Goal: Information Seeking & Learning: Understand process/instructions

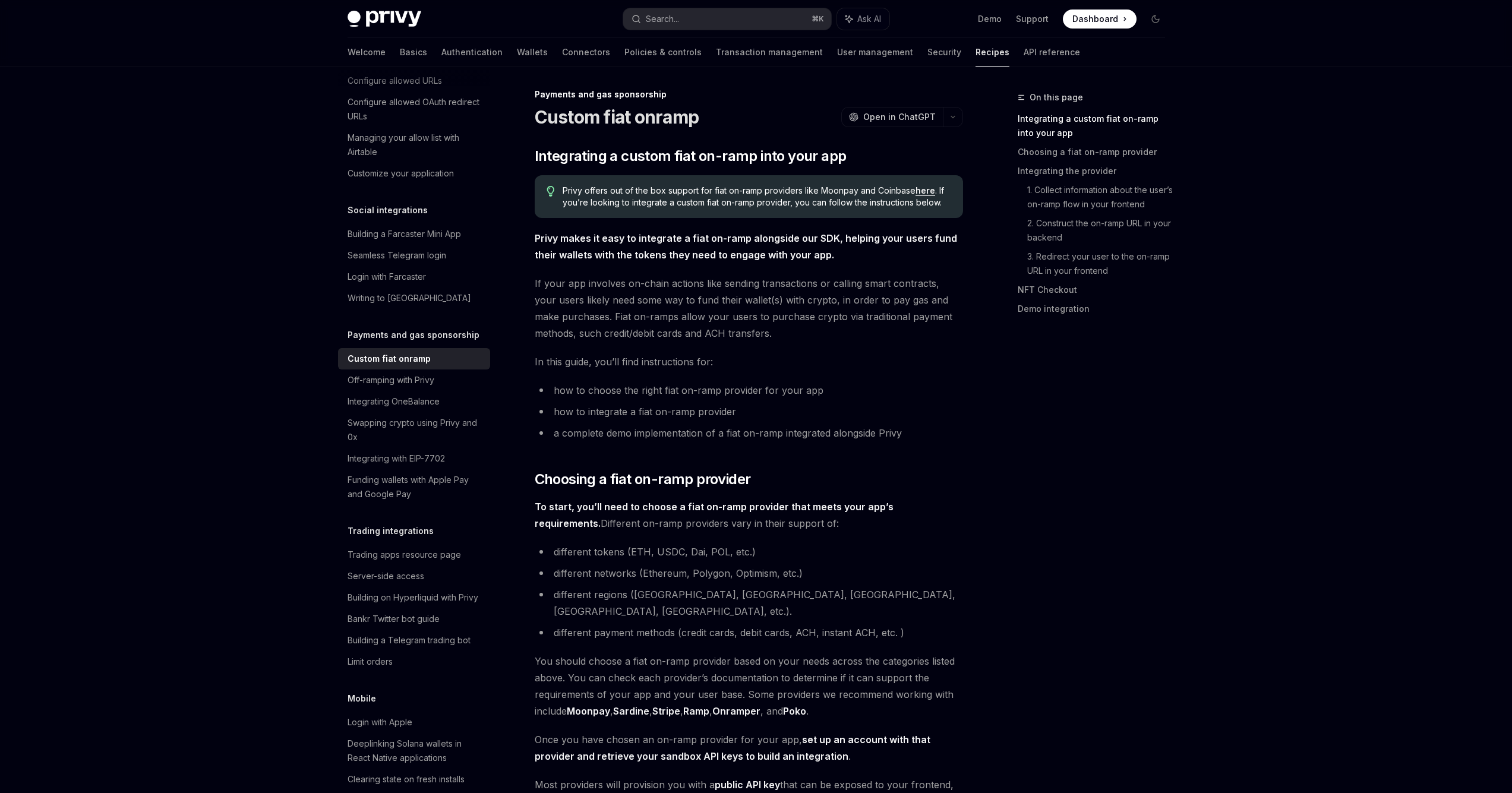
scroll to position [1, 0]
click at [749, 707] on link "Onramper" at bounding box center [736, 713] width 48 height 13
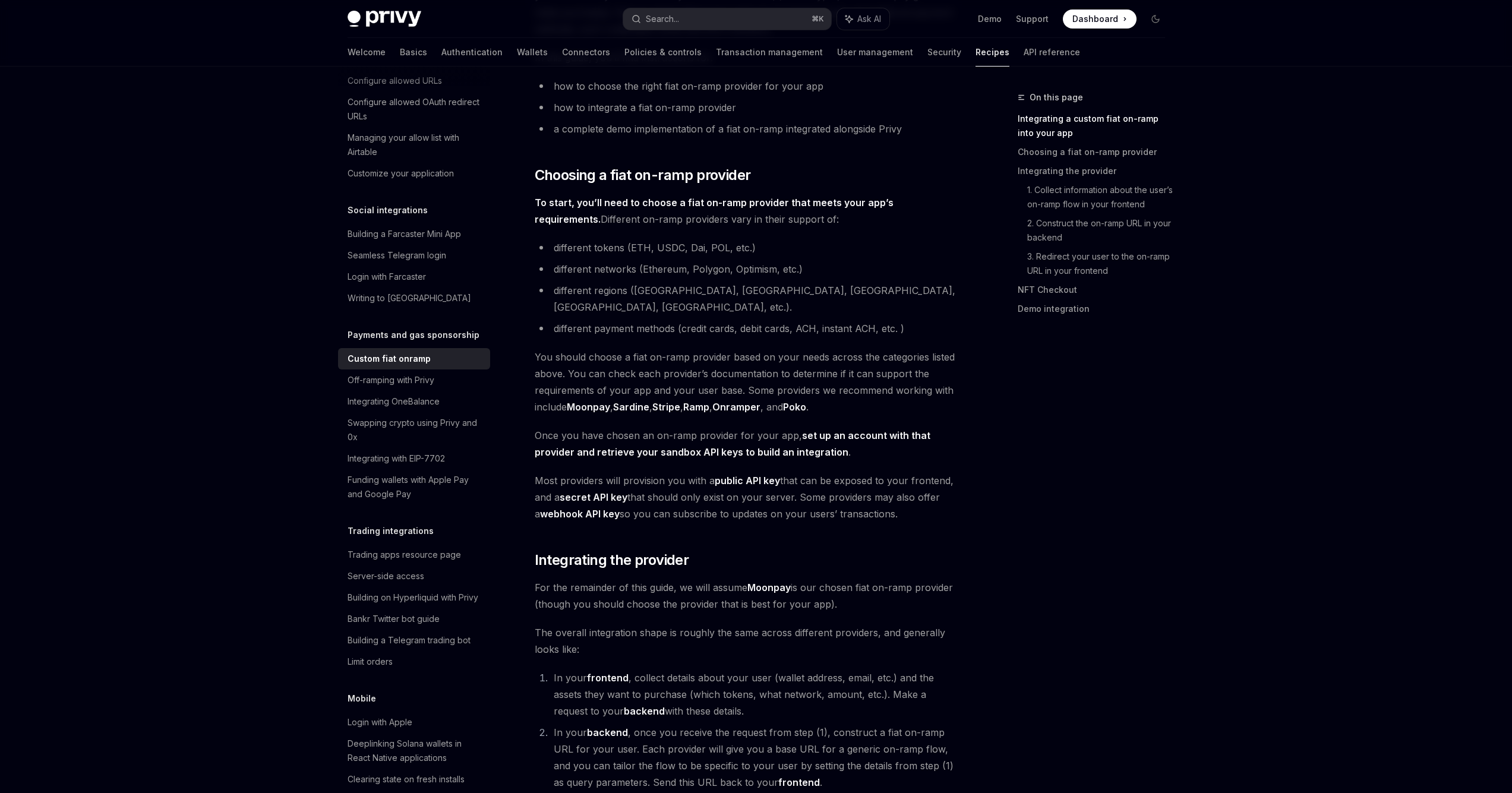
scroll to position [305, 0]
click at [627, 403] on link "Sardine" at bounding box center [631, 409] width 36 height 13
click at [803, 403] on link "Poko" at bounding box center [794, 409] width 23 height 13
click at [396, 17] on img at bounding box center [384, 19] width 73 height 17
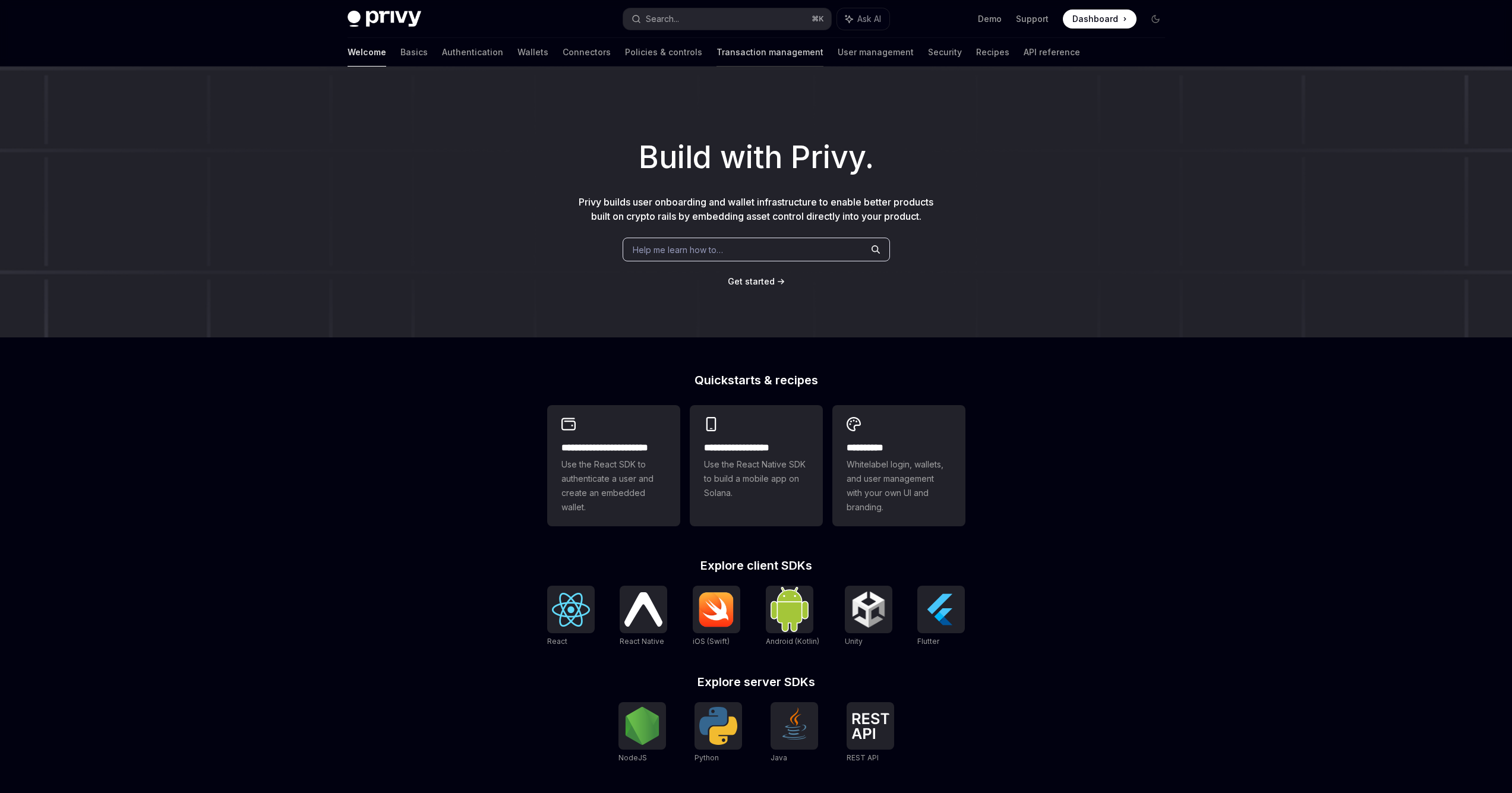
click at [717, 56] on link "Transaction management" at bounding box center [770, 52] width 107 height 28
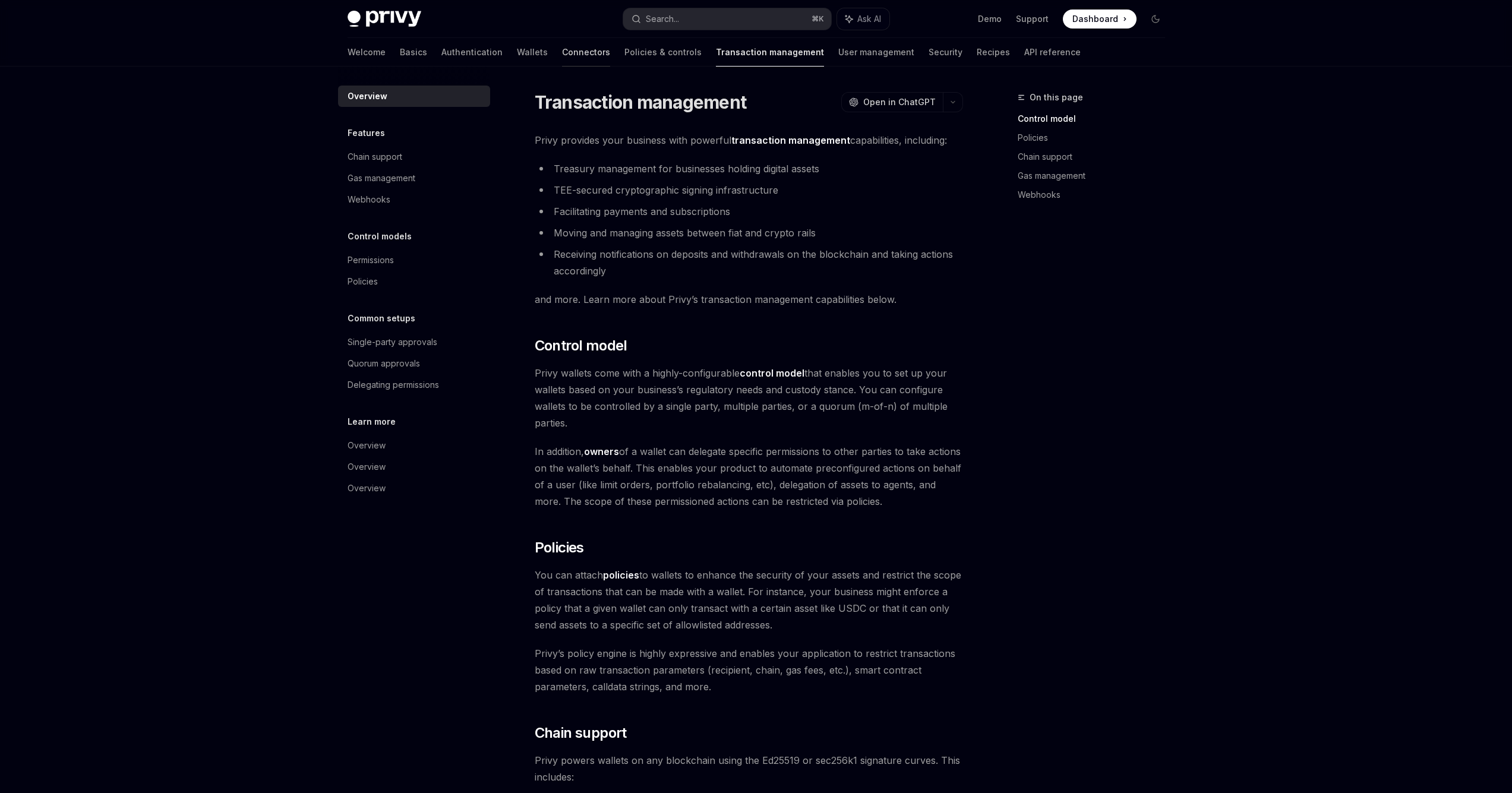
click at [562, 56] on link "Connectors" at bounding box center [586, 52] width 48 height 28
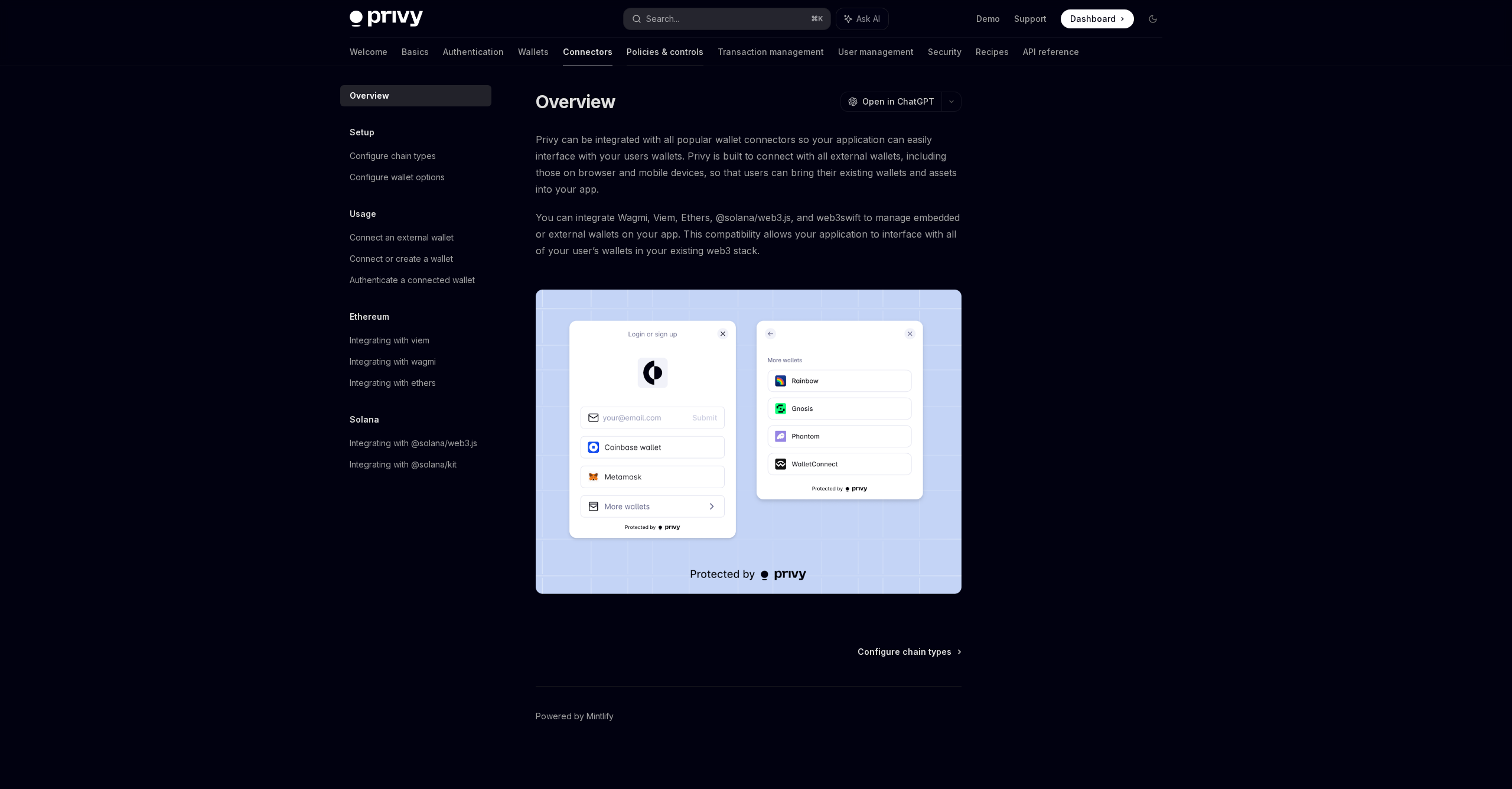
click at [627, 50] on link "Policies & controls" at bounding box center [665, 52] width 77 height 28
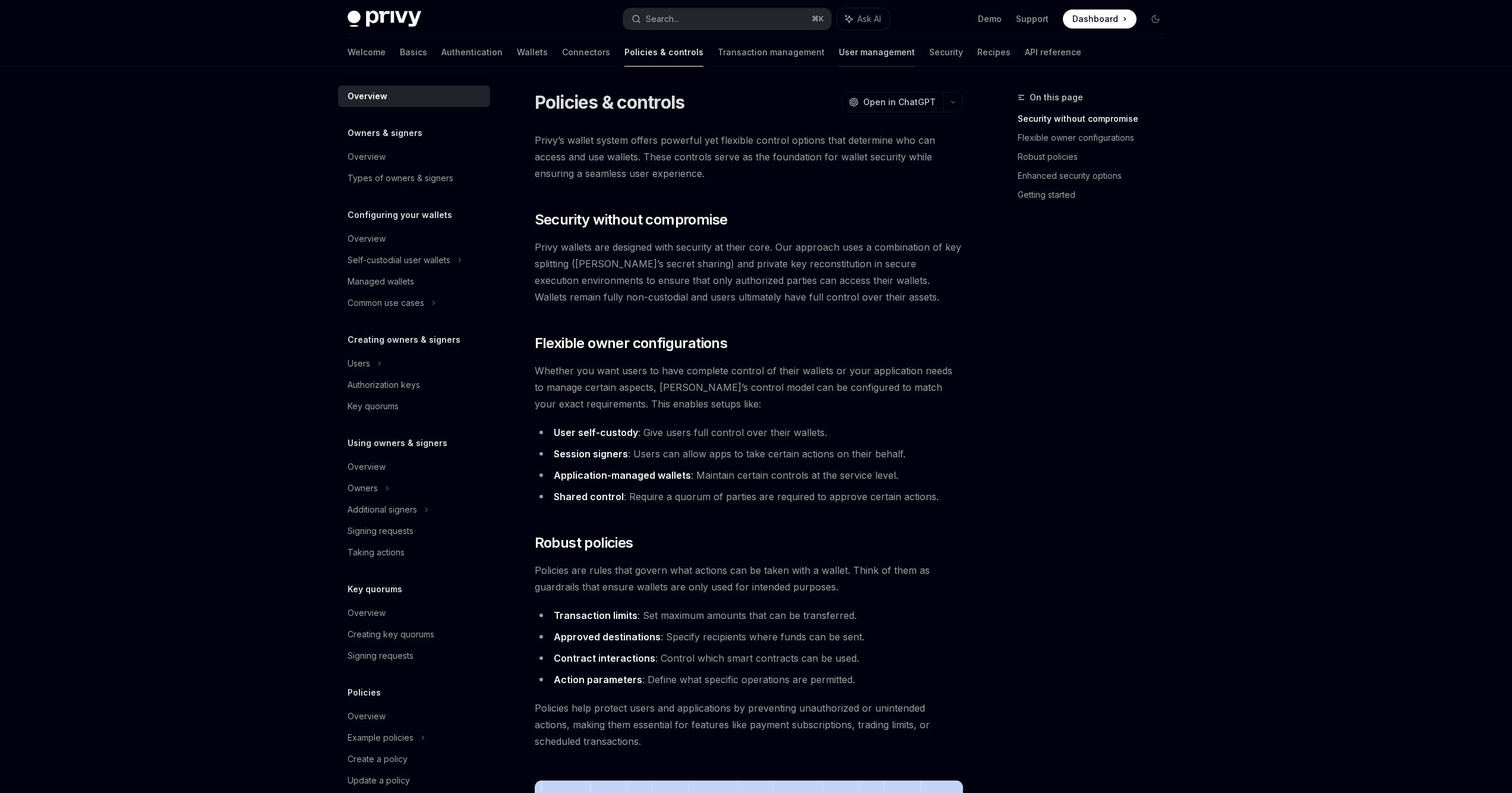
click at [839, 52] on link "User management" at bounding box center [877, 52] width 76 height 28
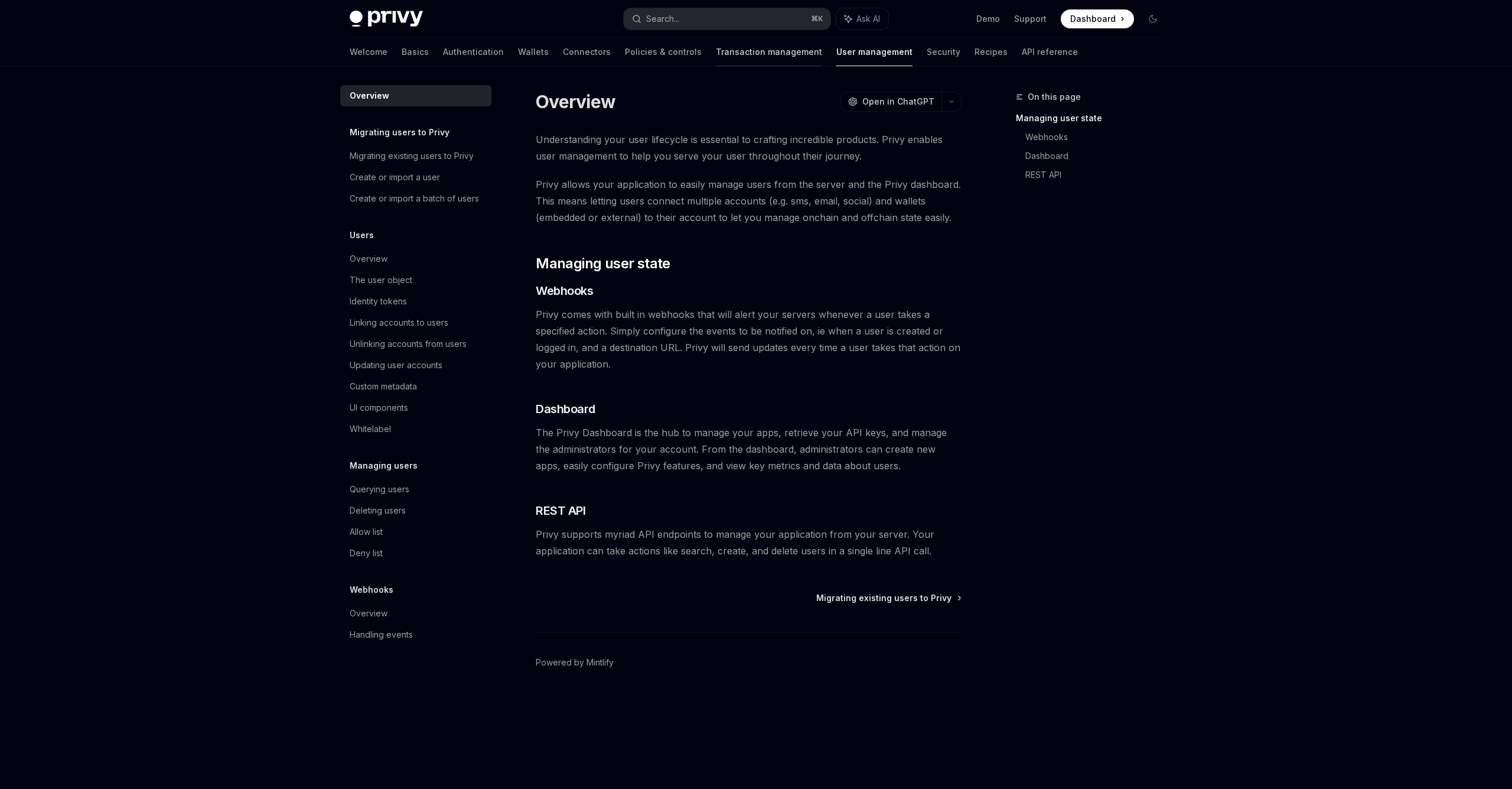
click at [739, 55] on link "Transaction management" at bounding box center [769, 52] width 106 height 28
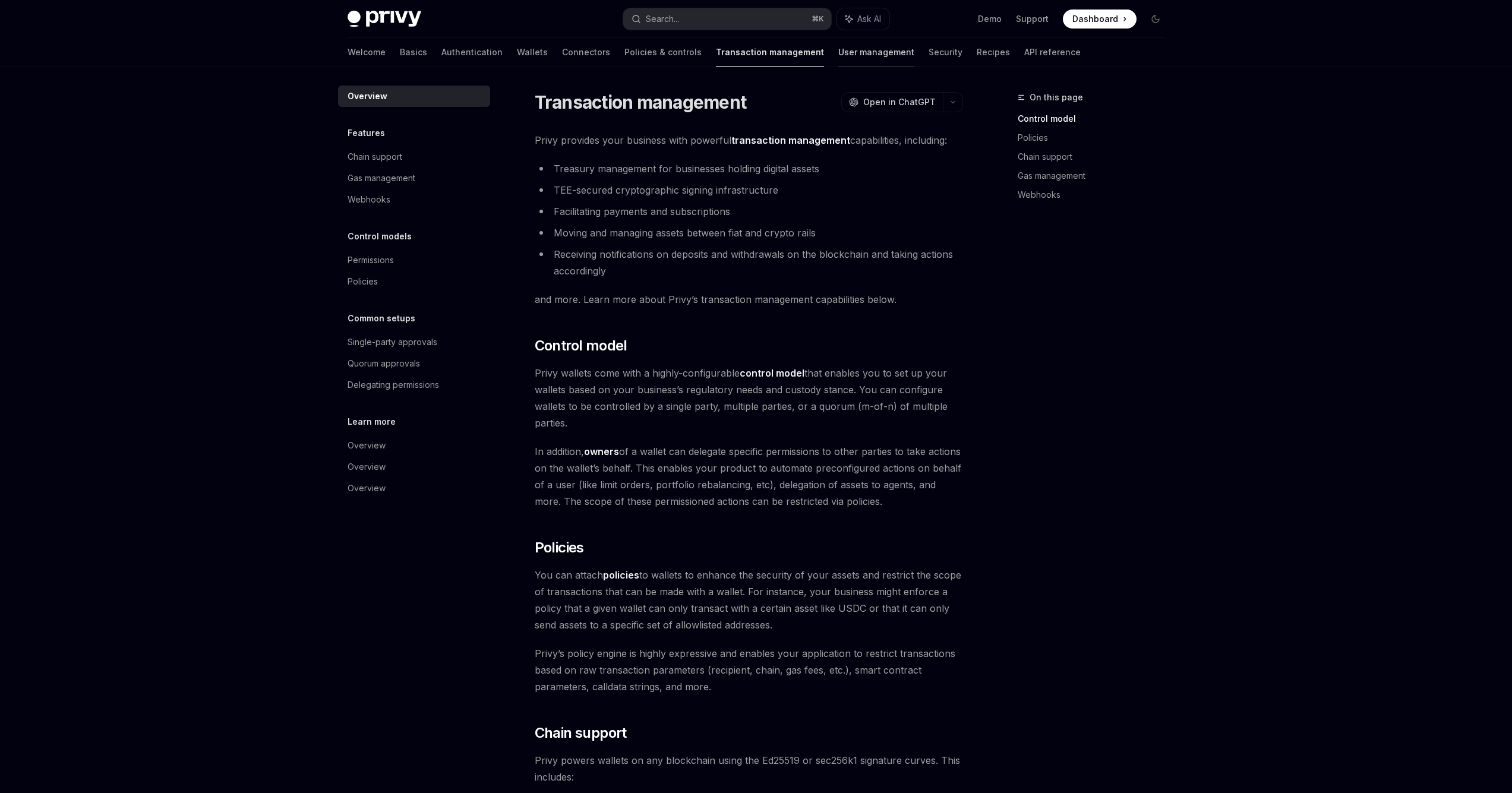
click at [838, 56] on link "User management" at bounding box center [876, 52] width 76 height 28
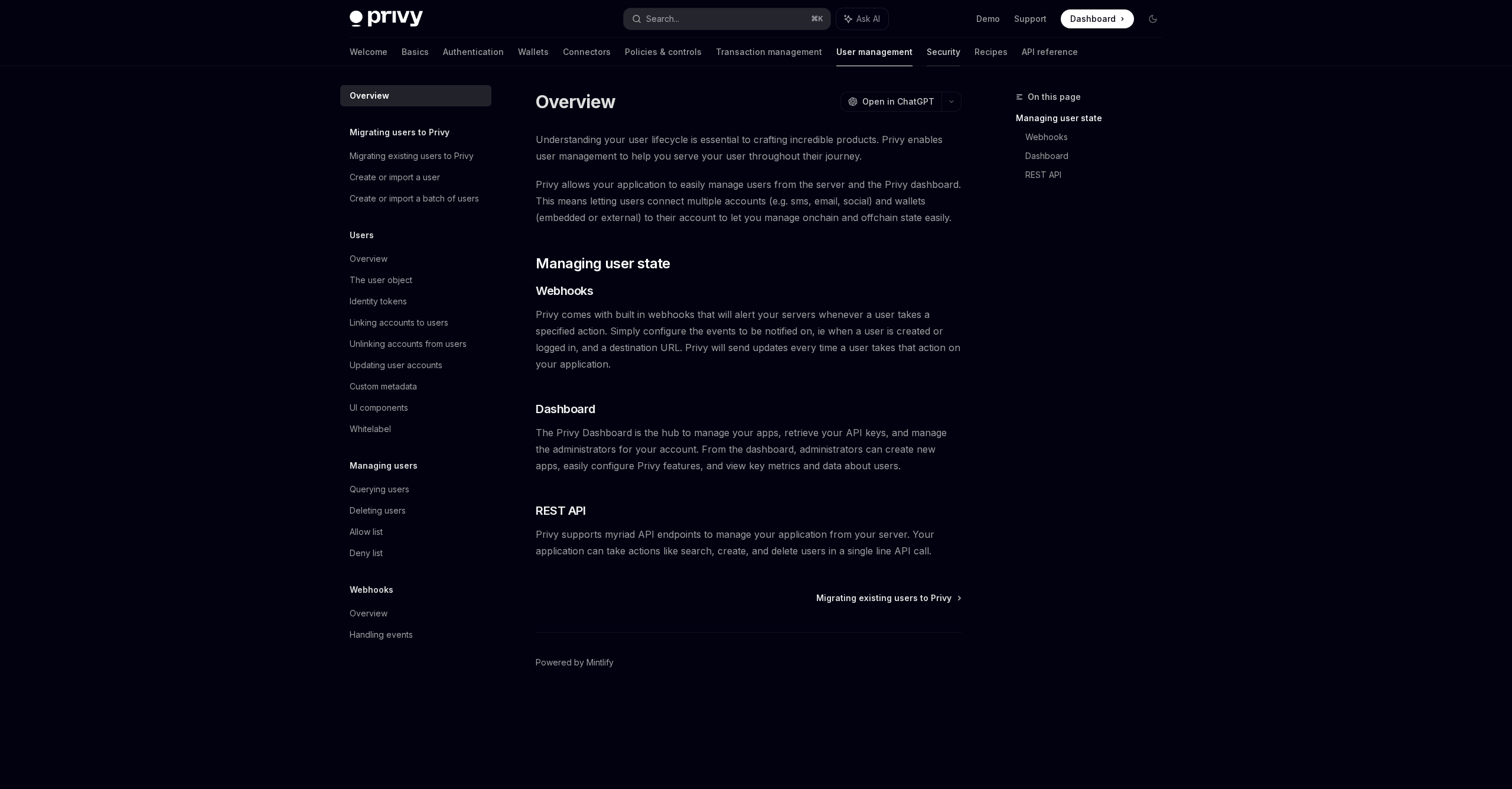
click at [927, 53] on link "Security" at bounding box center [943, 52] width 34 height 28
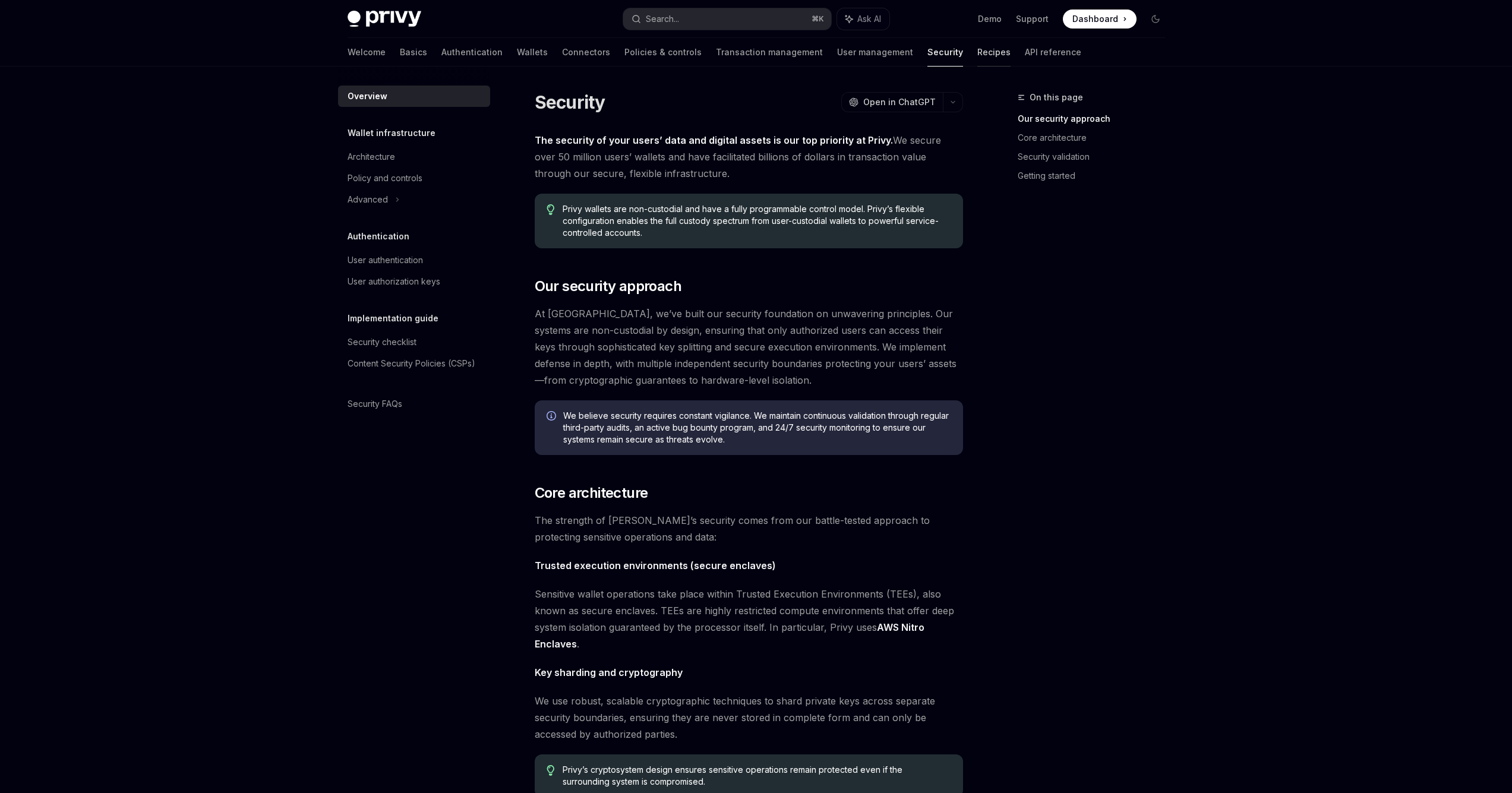
click at [977, 56] on link "Recipes" at bounding box center [994, 52] width 33 height 28
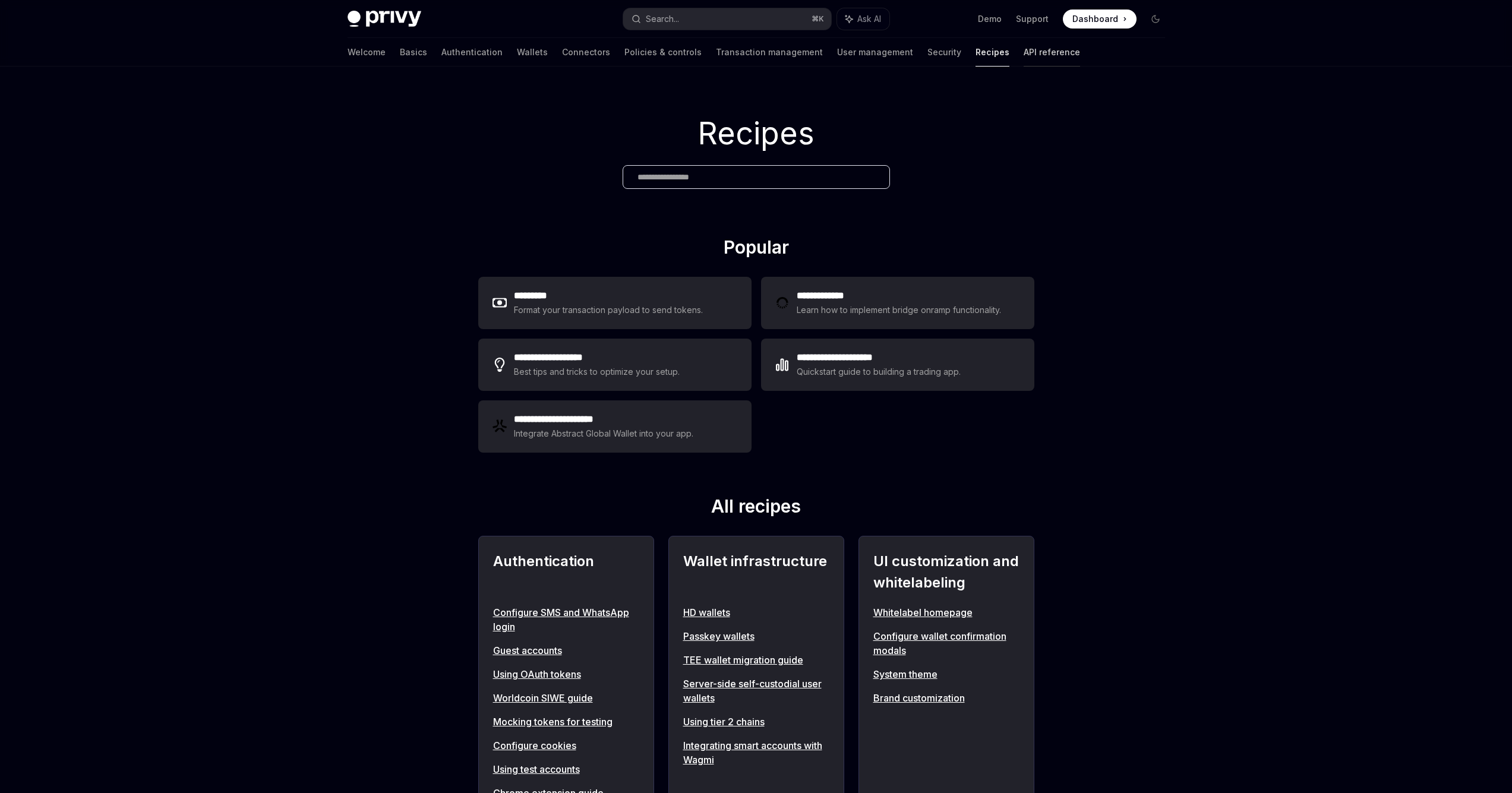
click at [1023, 57] on link "API reference" at bounding box center [1051, 52] width 56 height 28
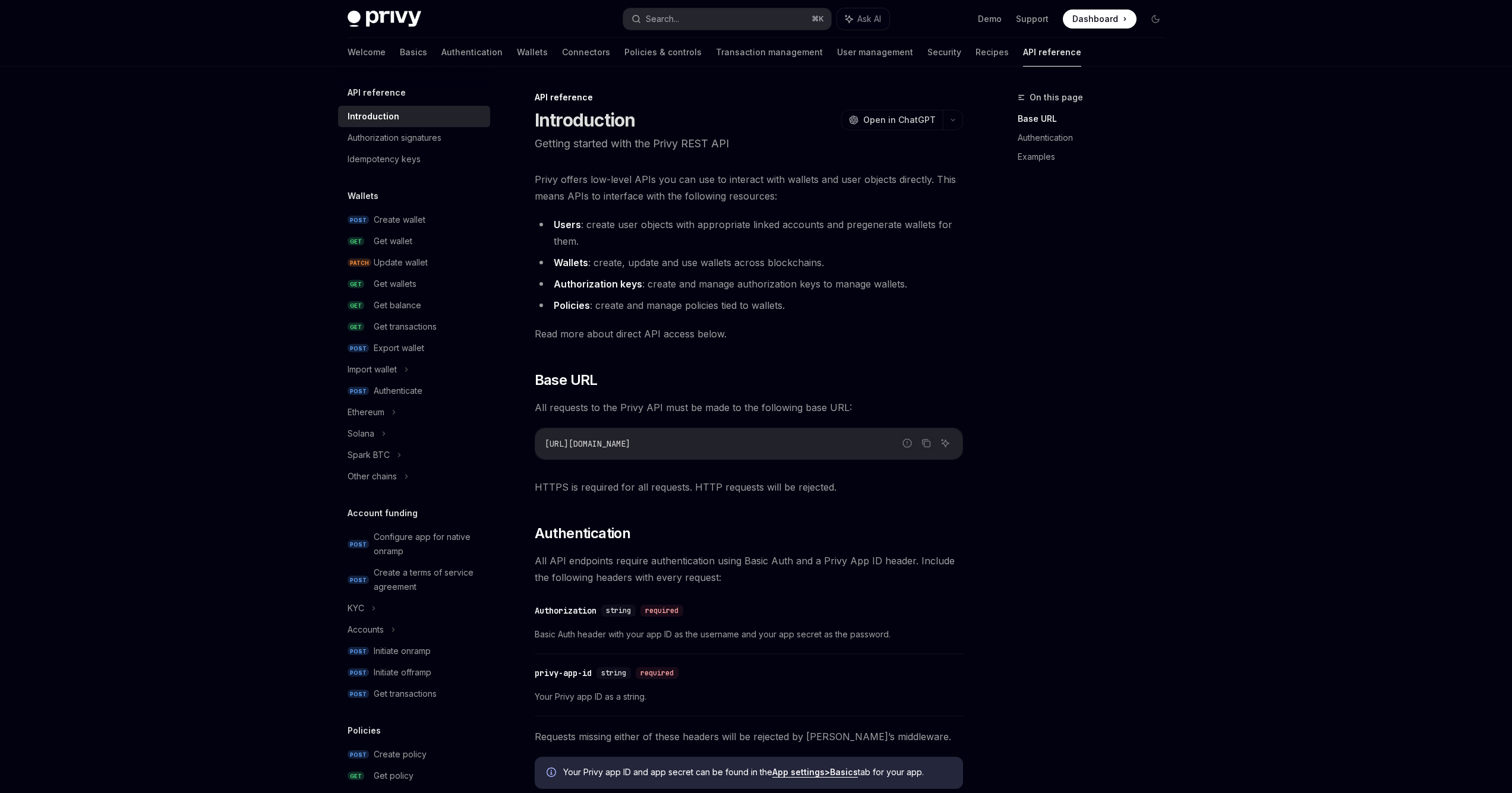
click at [385, 52] on div "Welcome Basics Authentication Wallets Connectors Policies & controls Transactio…" at bounding box center [715, 52] width 734 height 28
click at [442, 54] on link "Authentication" at bounding box center [472, 52] width 61 height 28
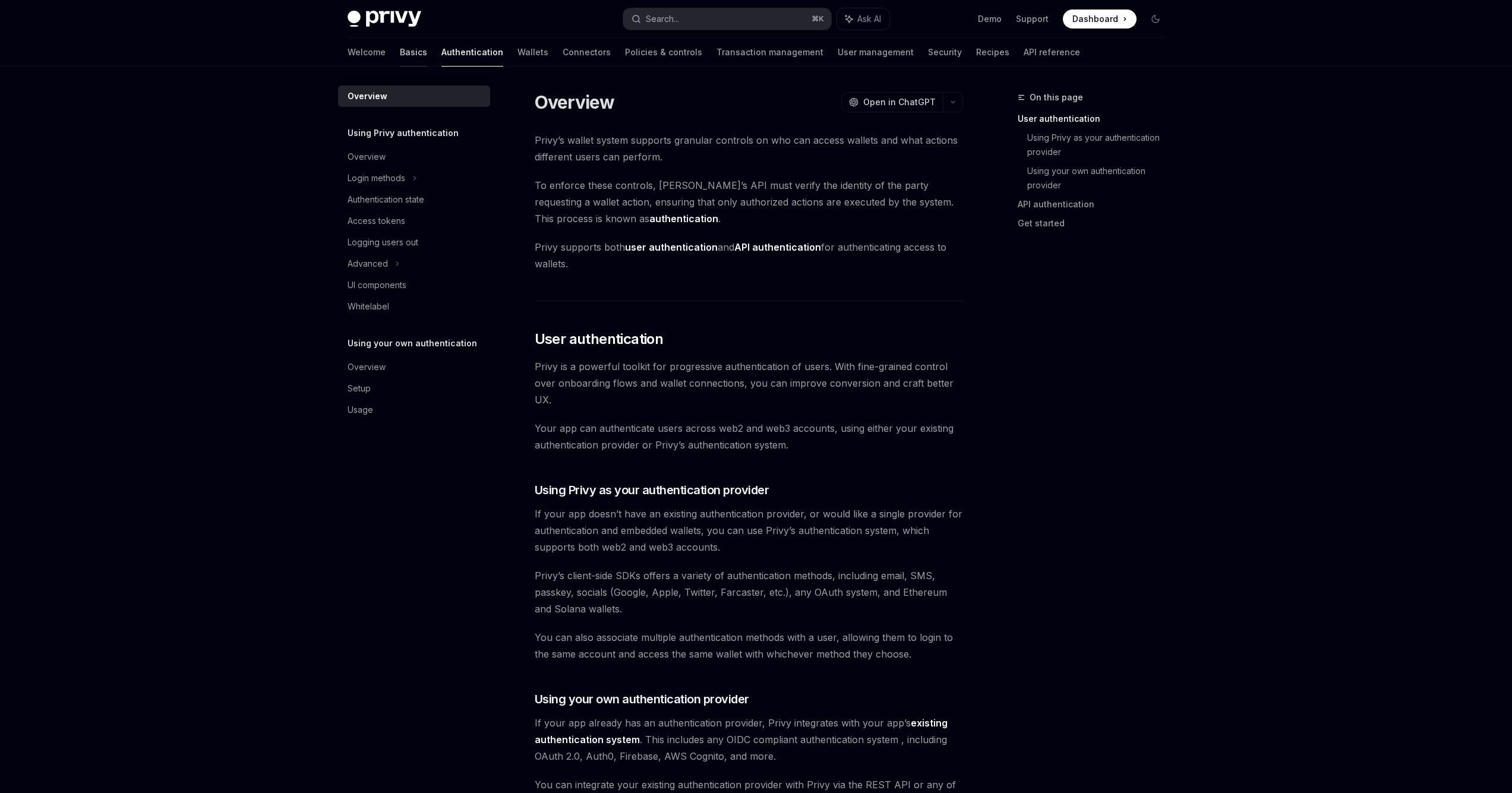
click at [400, 52] on link "Basics" at bounding box center [413, 52] width 27 height 28
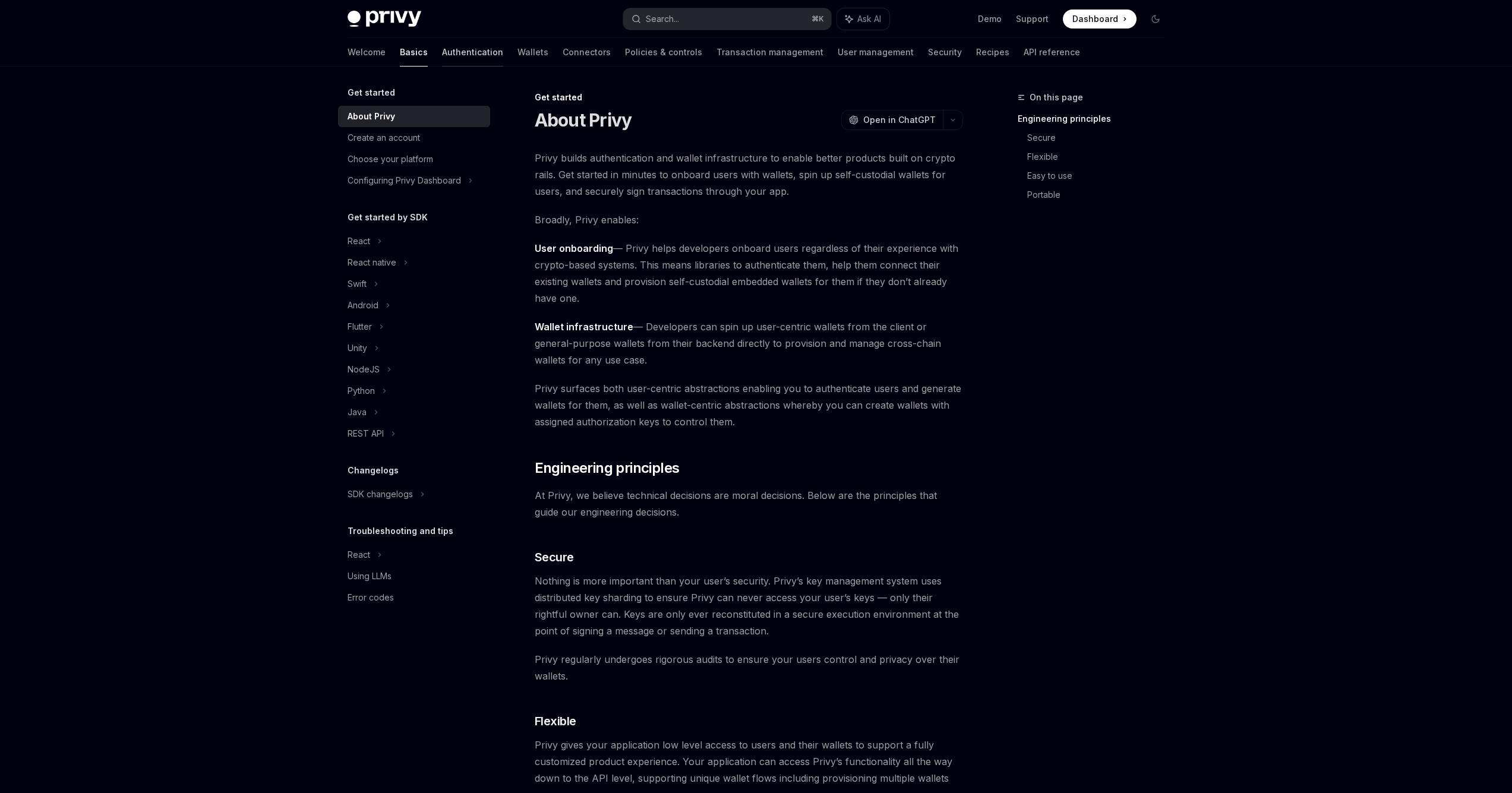
click at [442, 56] on link "Authentication" at bounding box center [473, 52] width 61 height 28
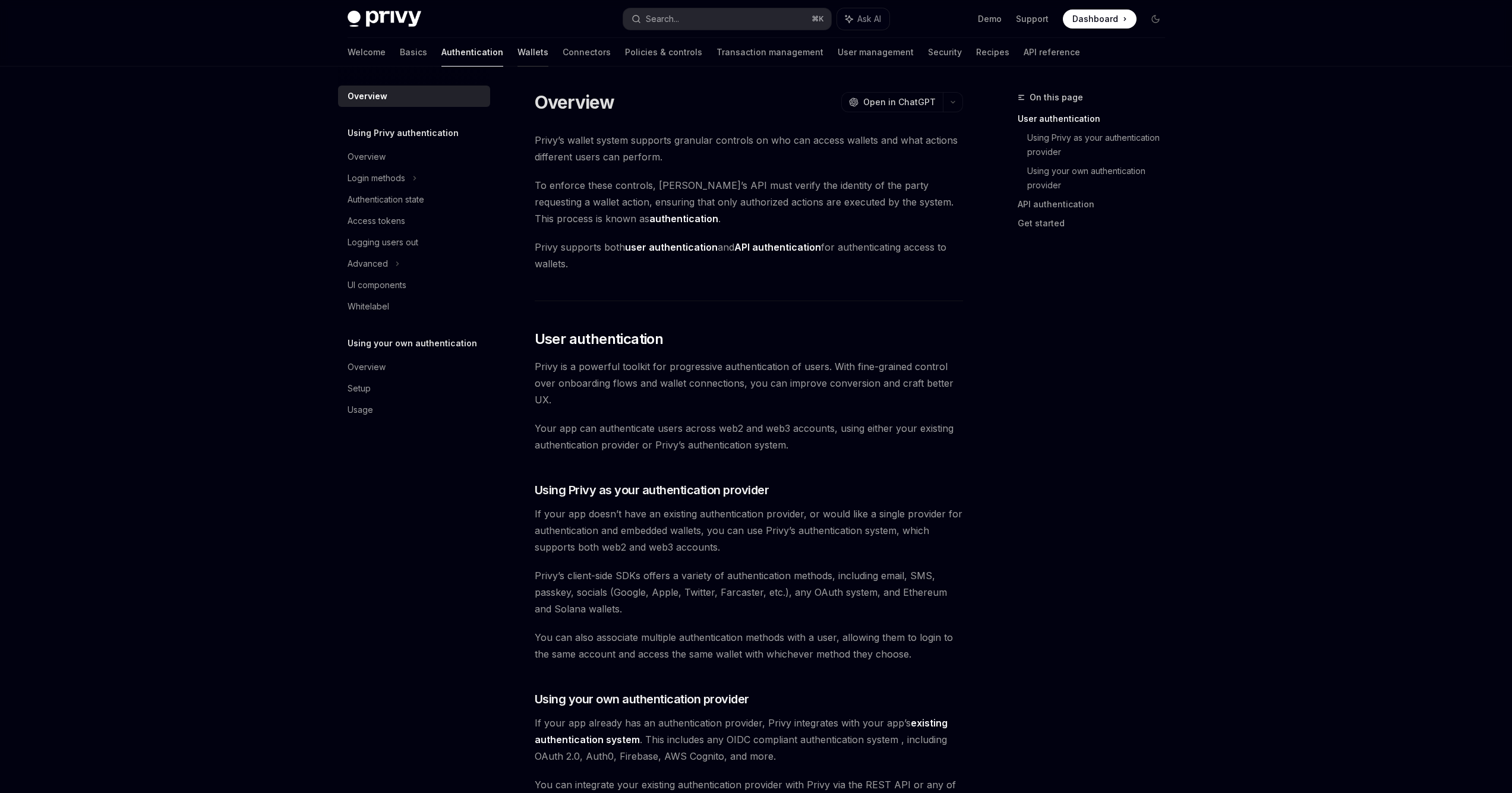
click at [518, 54] on link "Wallets" at bounding box center [533, 52] width 31 height 28
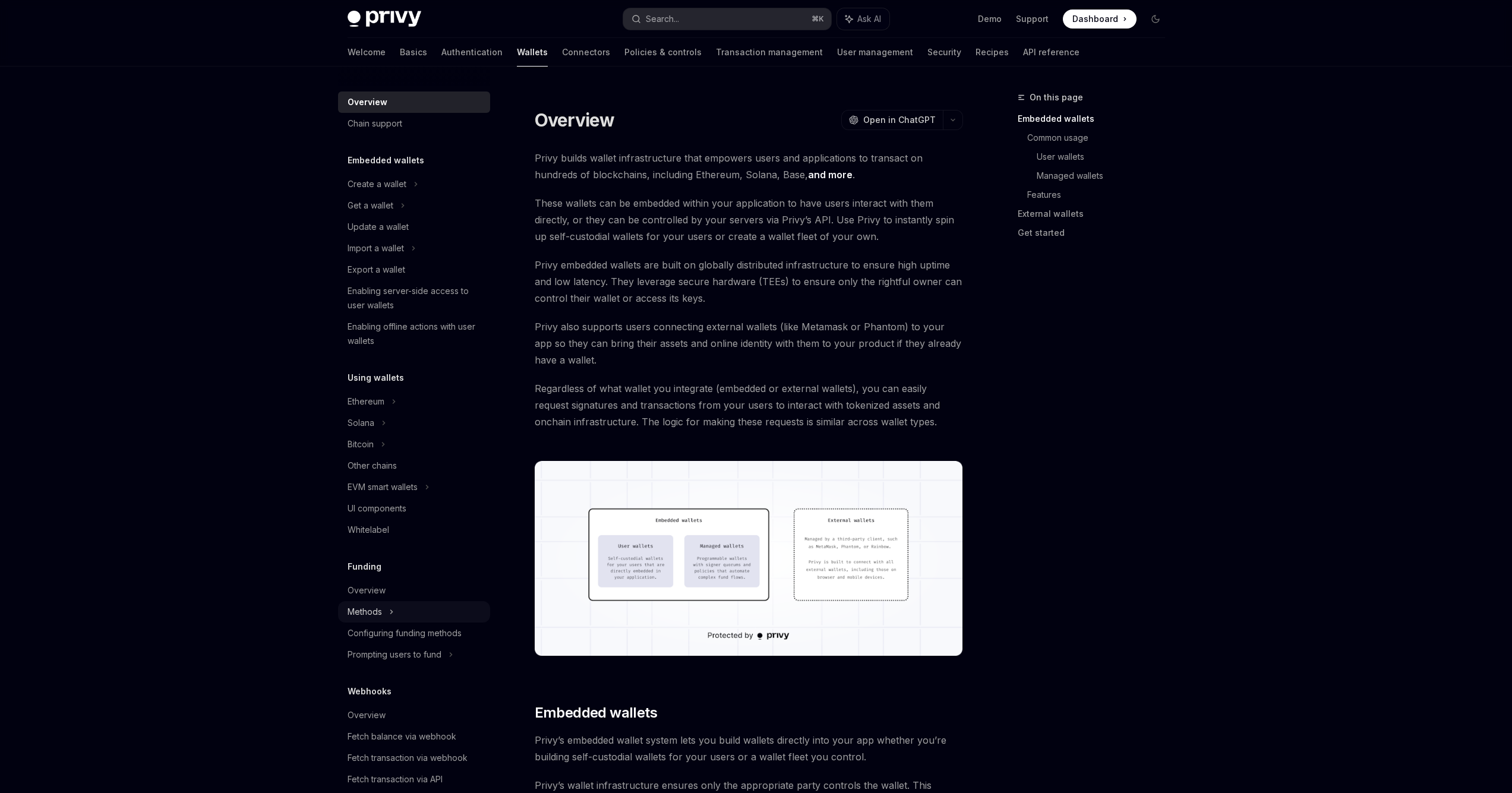
click at [378, 213] on div "Methods" at bounding box center [370, 206] width 46 height 15
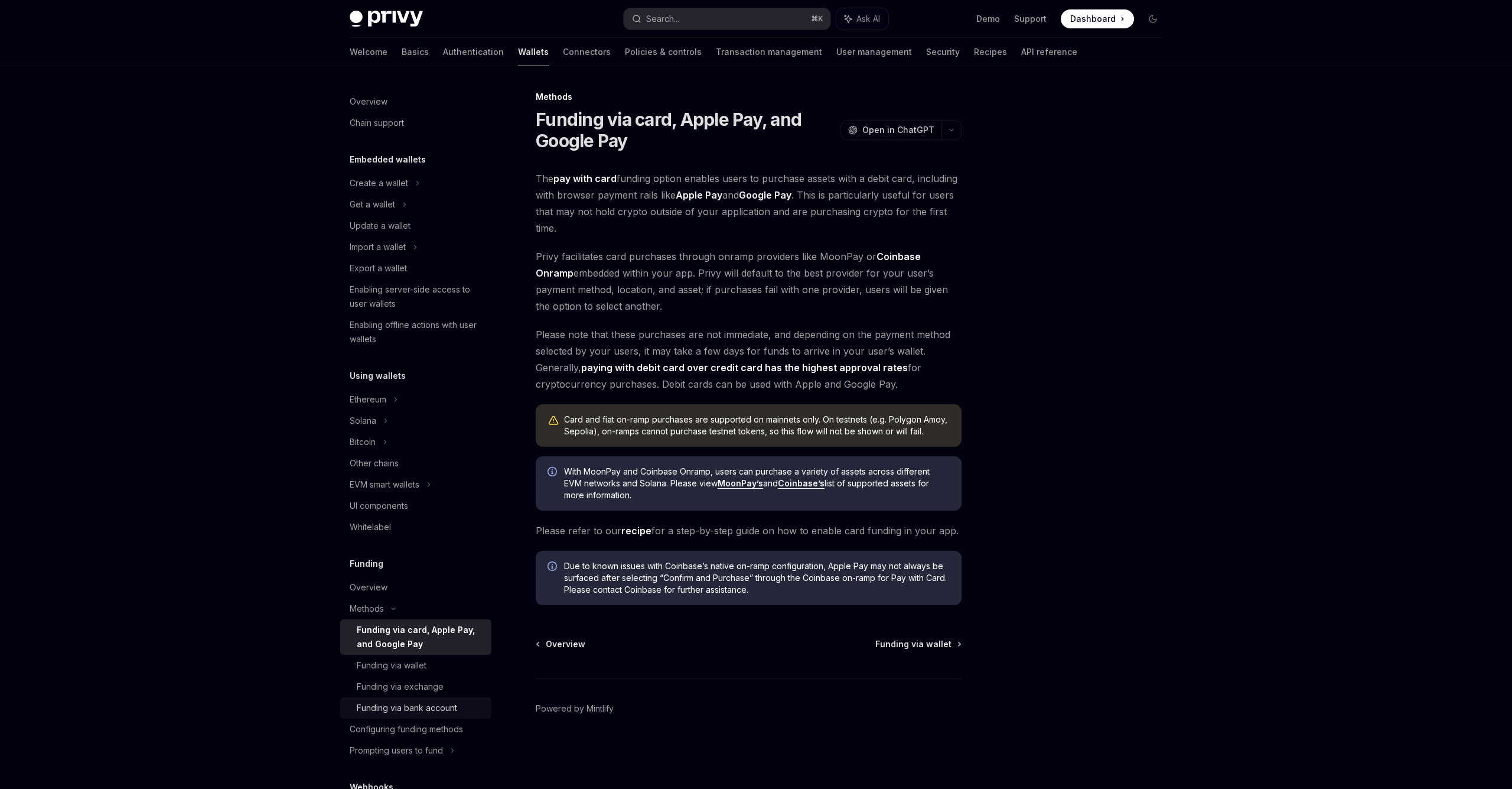
click at [456, 706] on div "Funding via bank account" at bounding box center [407, 708] width 101 height 14
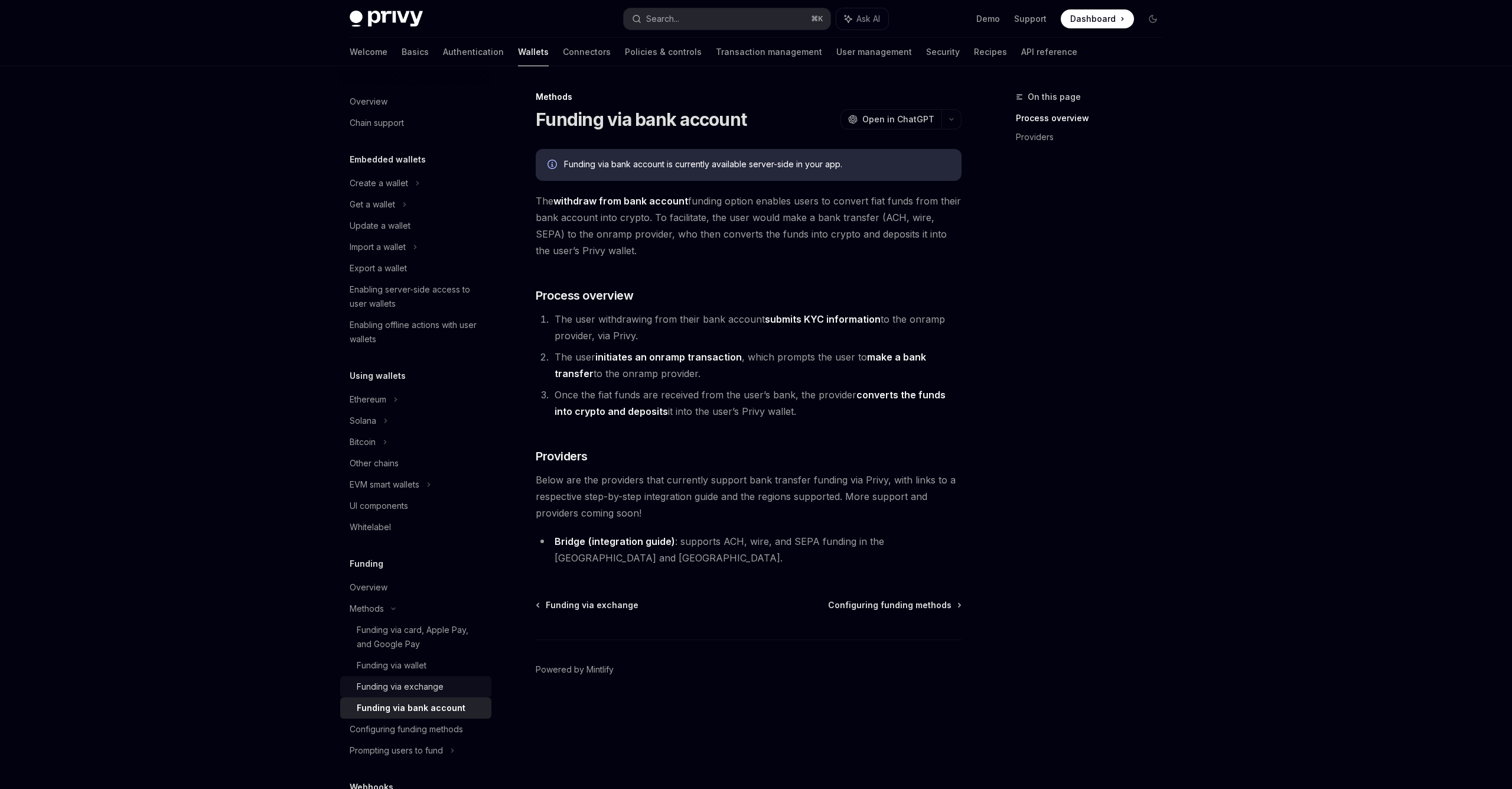
click at [419, 689] on div "Funding via exchange" at bounding box center [400, 686] width 87 height 14
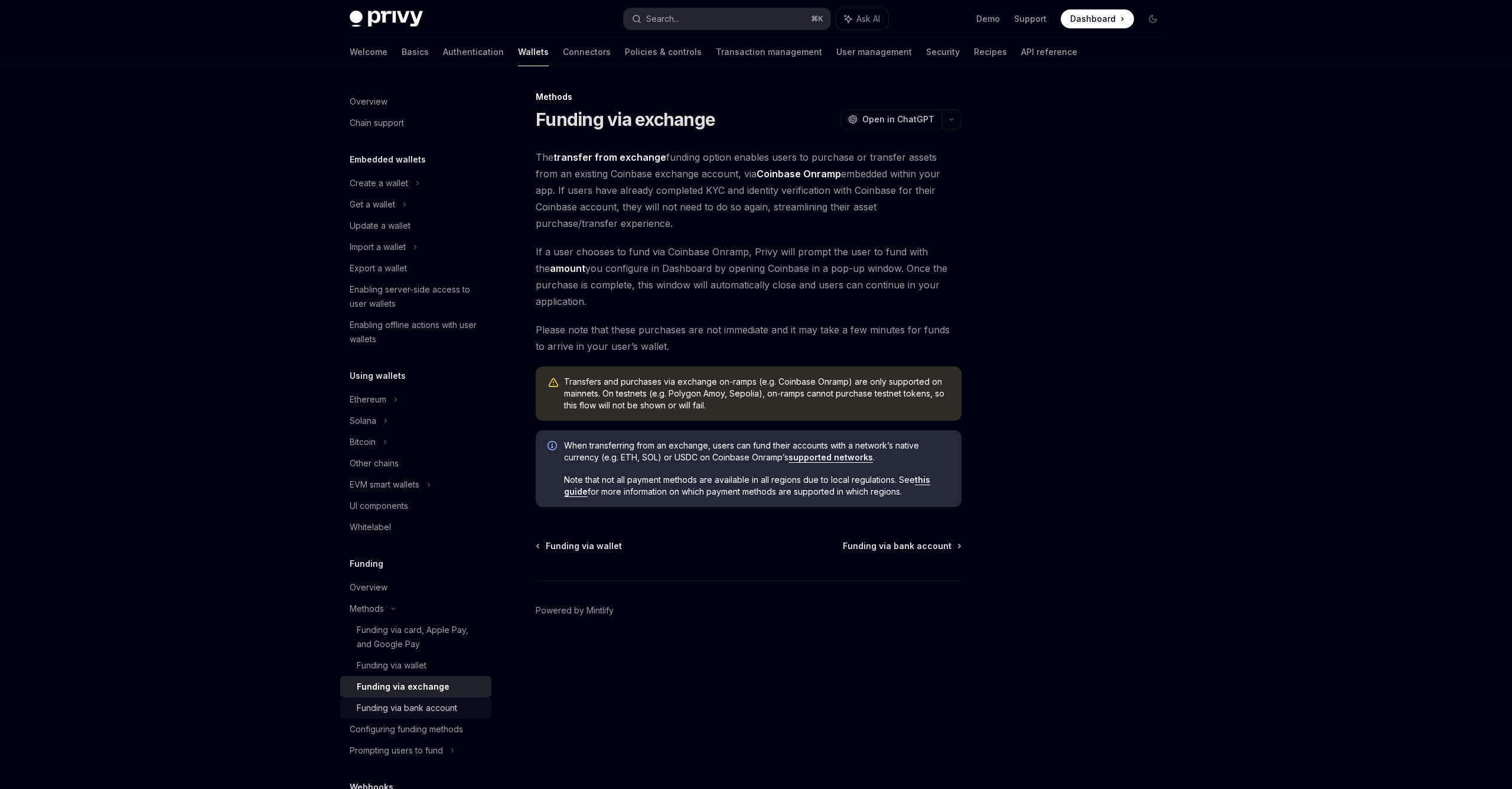
click at [423, 712] on div "Funding via bank account" at bounding box center [407, 708] width 101 height 14
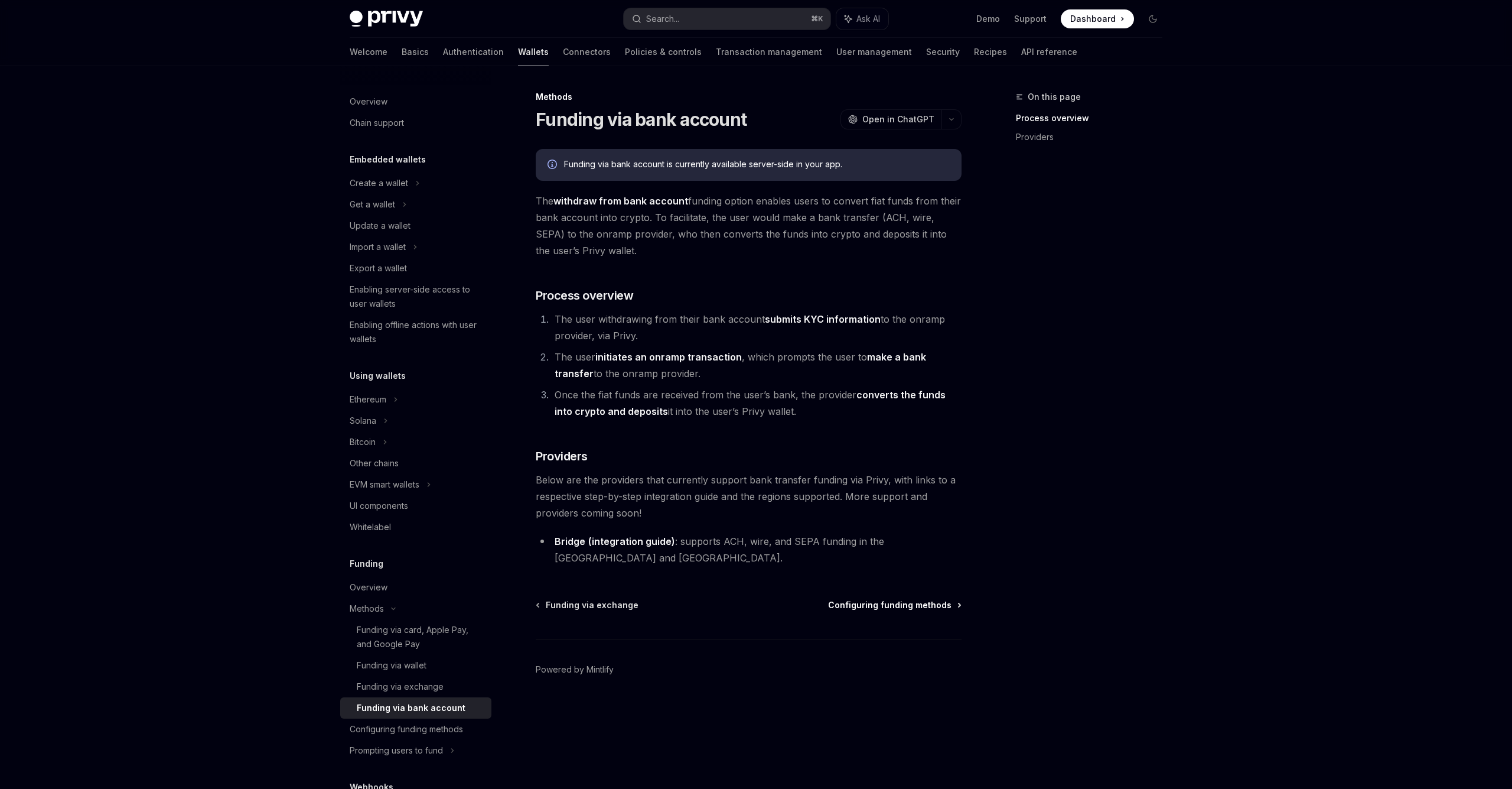
click at [902, 599] on span "Configuring funding methods" at bounding box center [890, 605] width 124 height 12
type textarea "*"
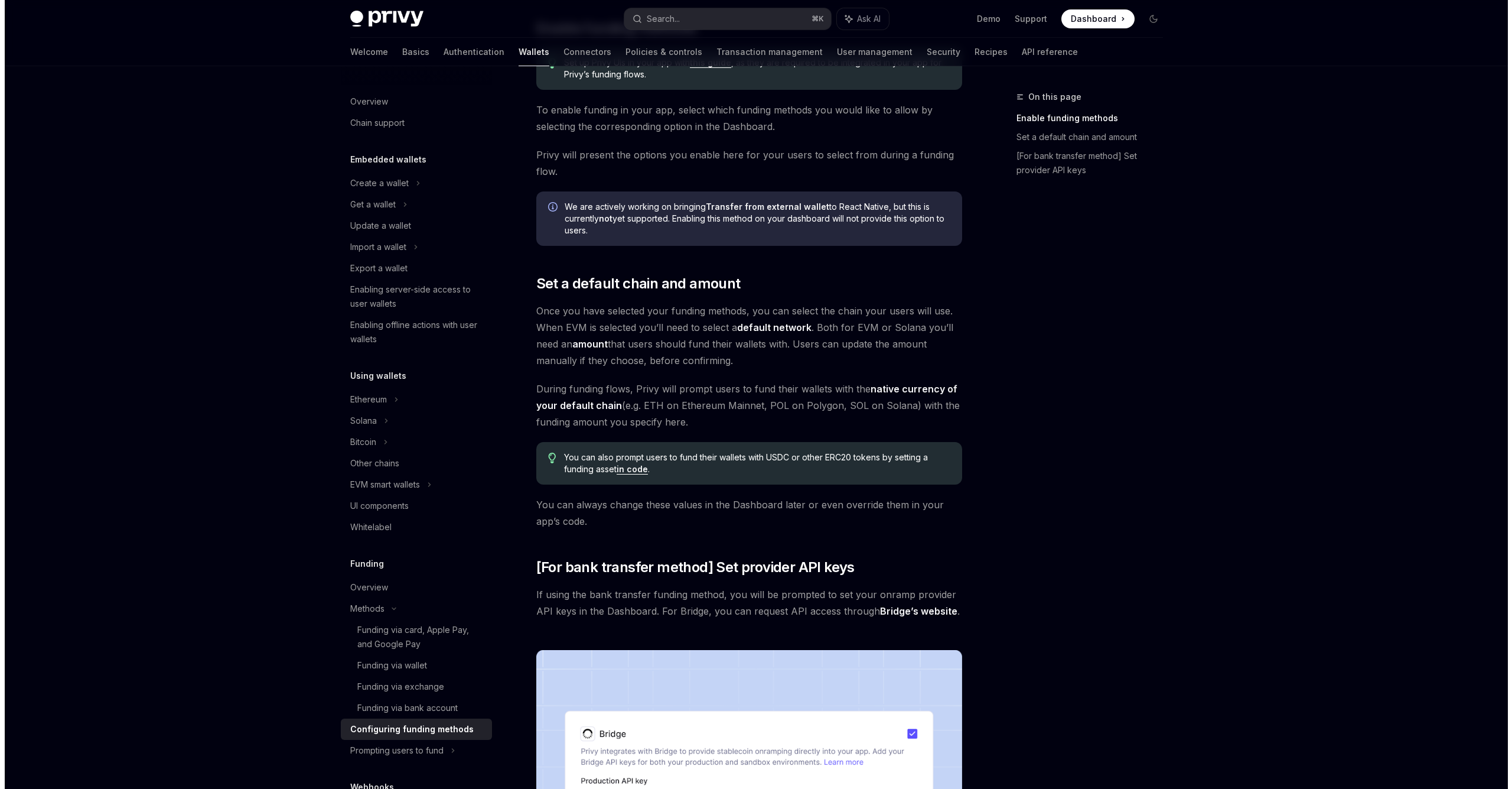
scroll to position [548, 0]
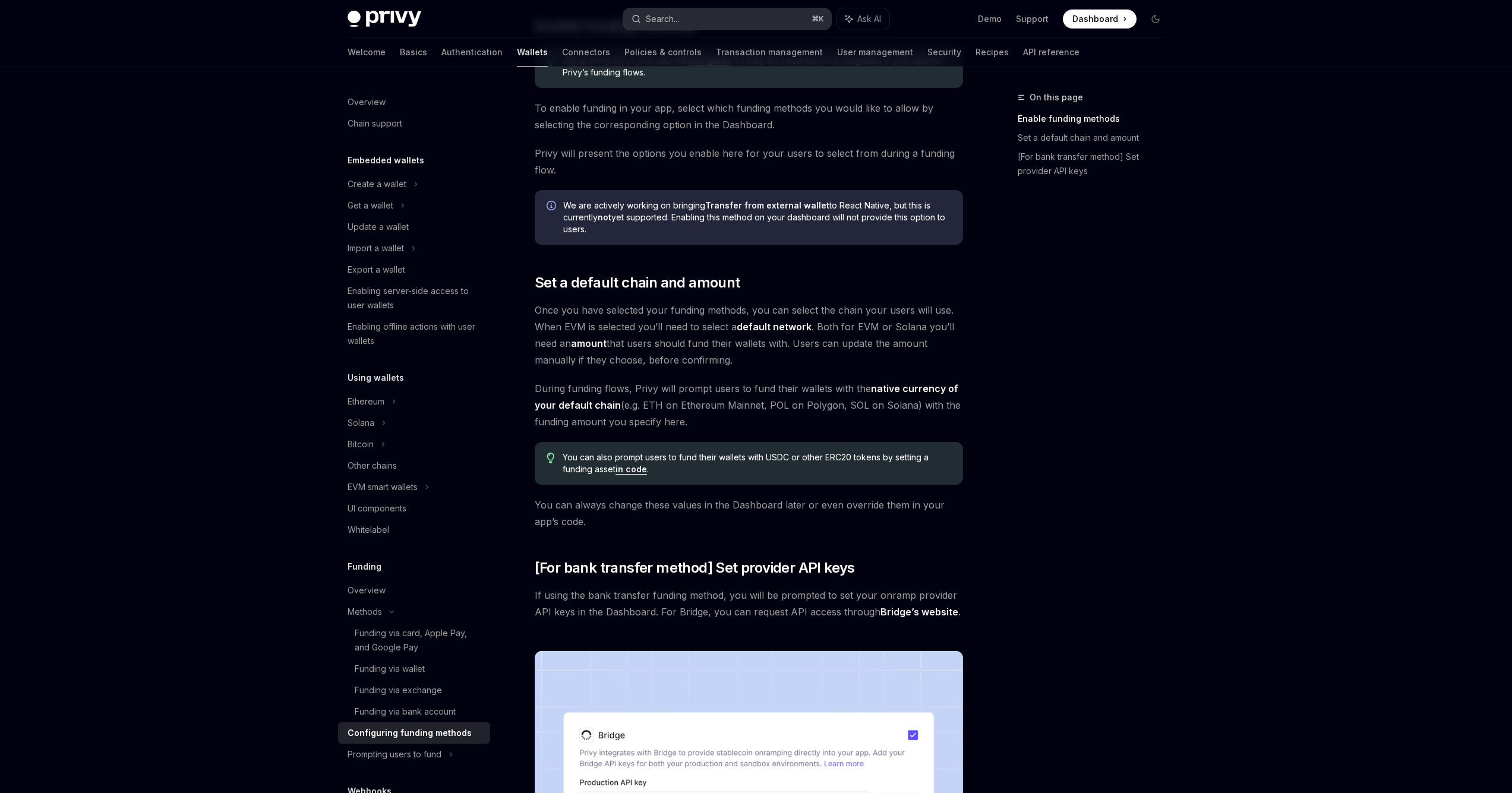
click at [678, 24] on div "Search..." at bounding box center [662, 19] width 33 height 15
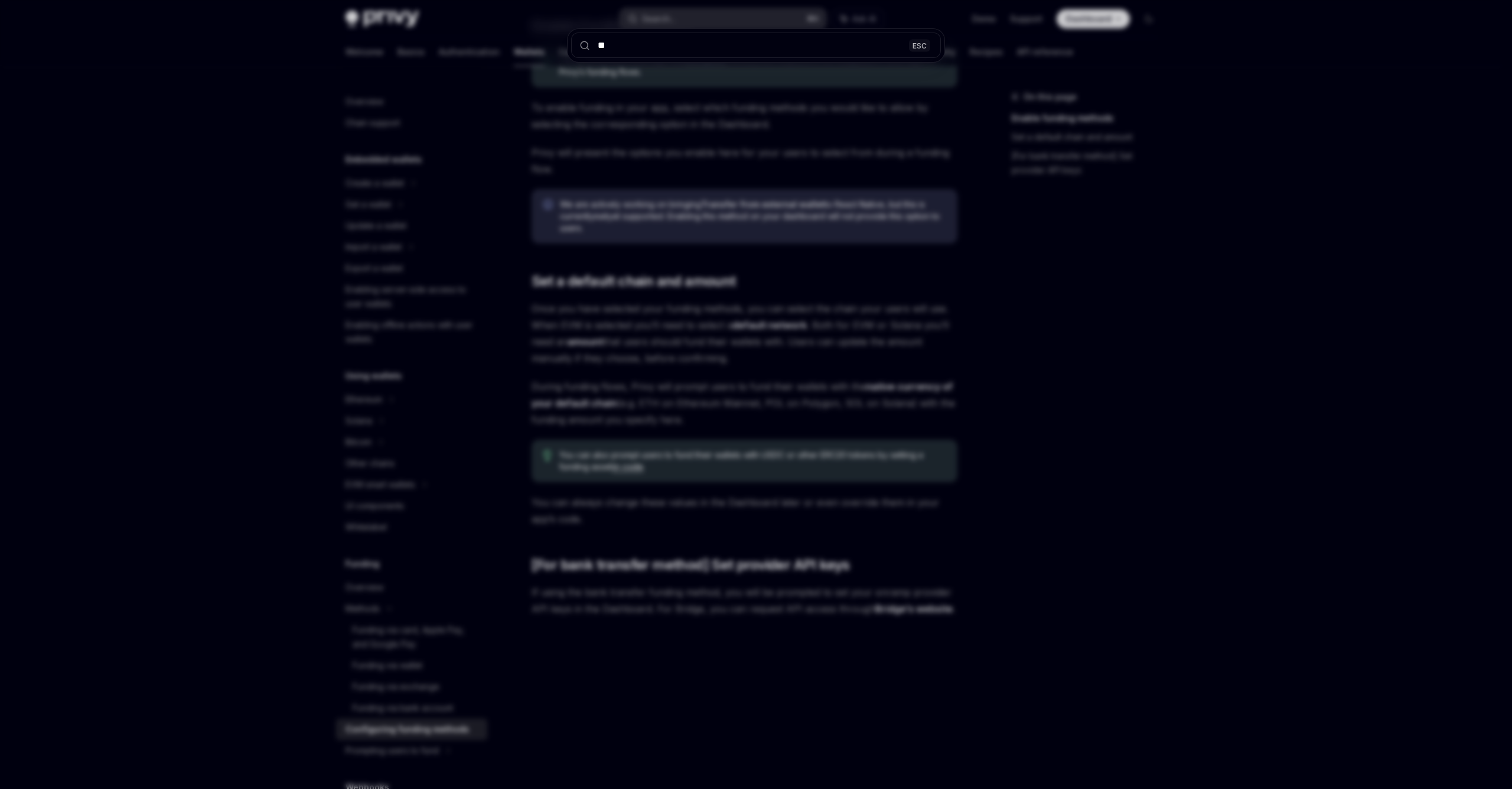
type input "***"
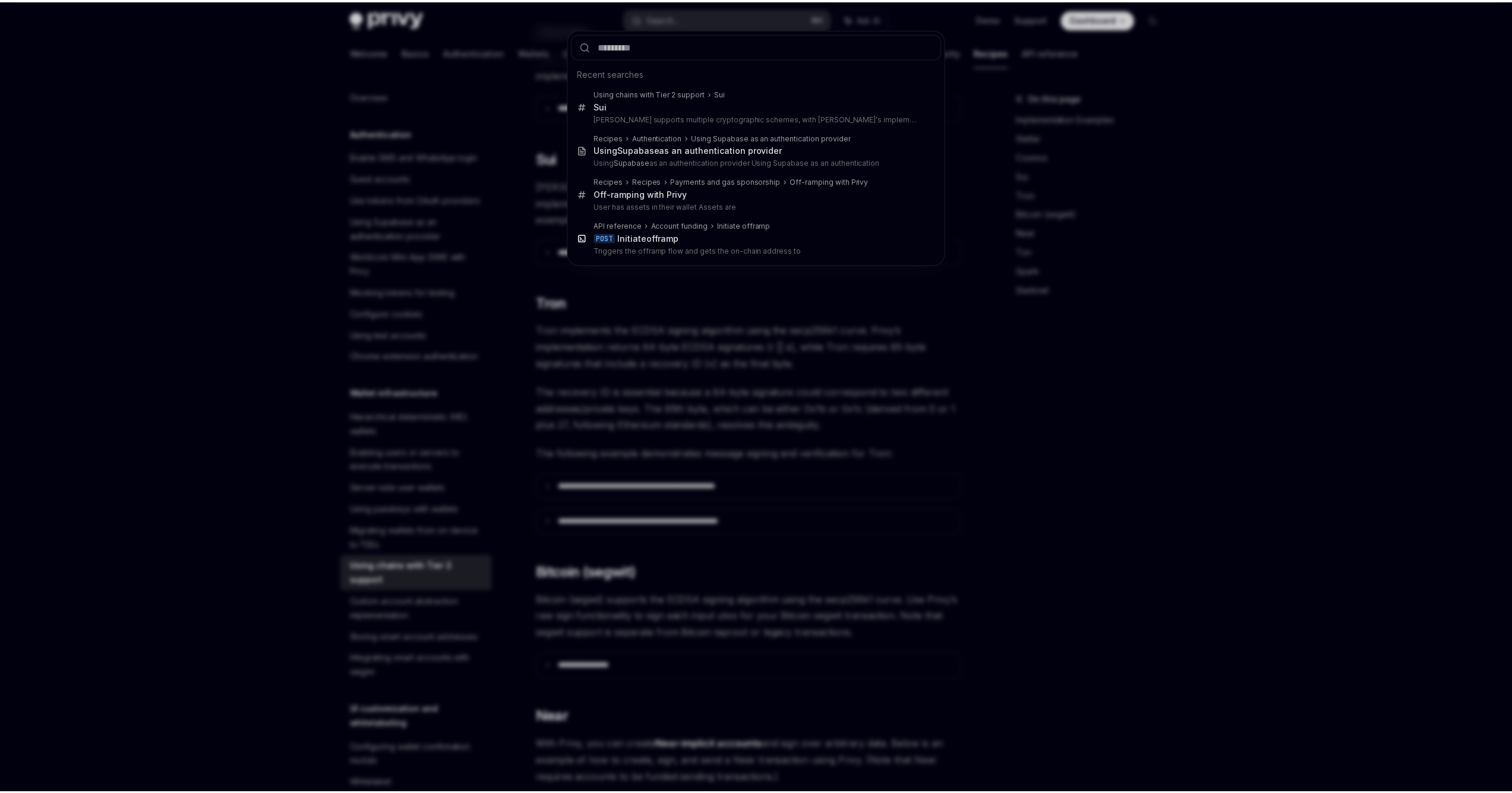
scroll to position [592, 0]
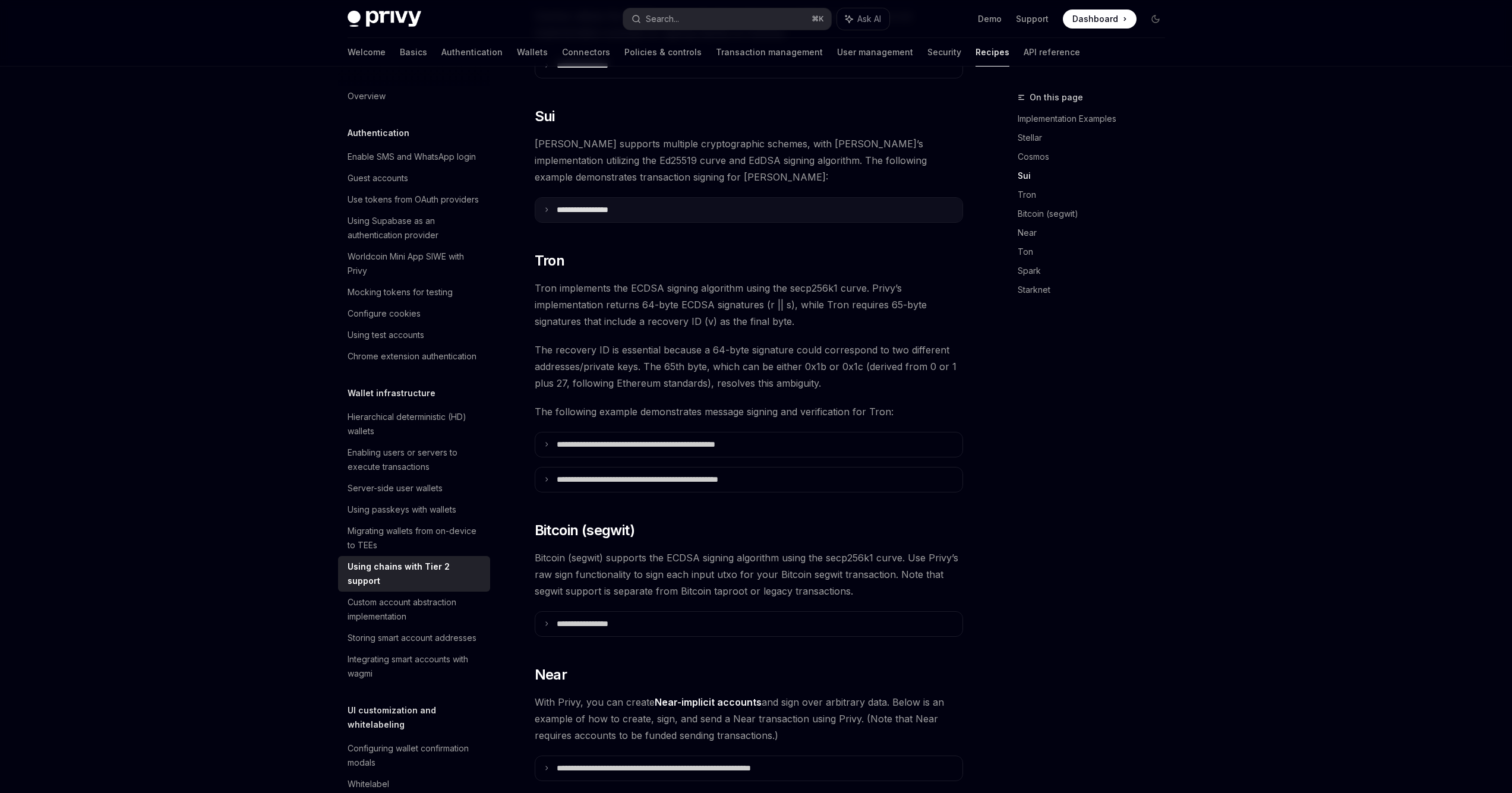
click at [586, 205] on p "**********" at bounding box center [597, 209] width 81 height 10
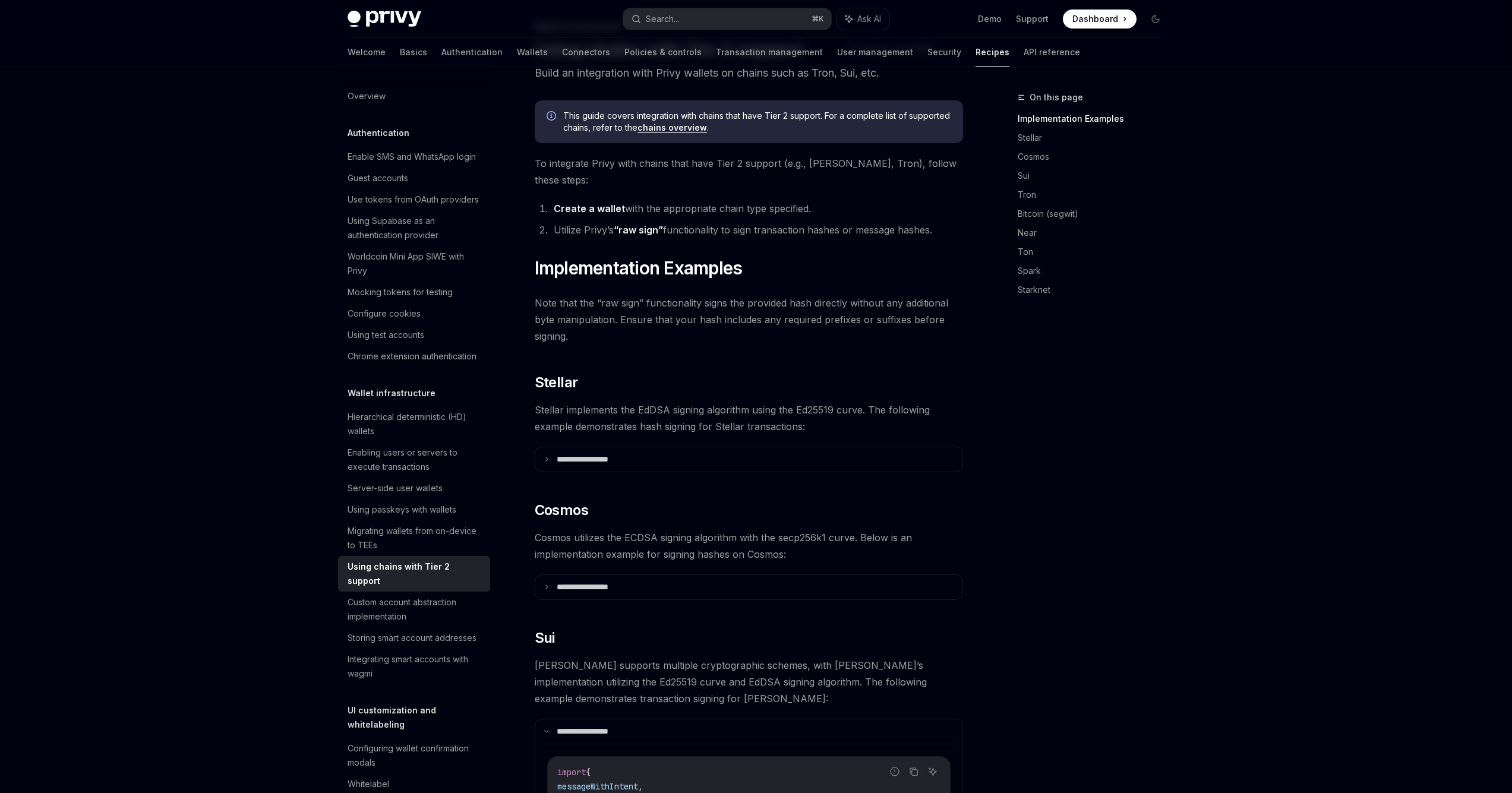
scroll to position [0, 0]
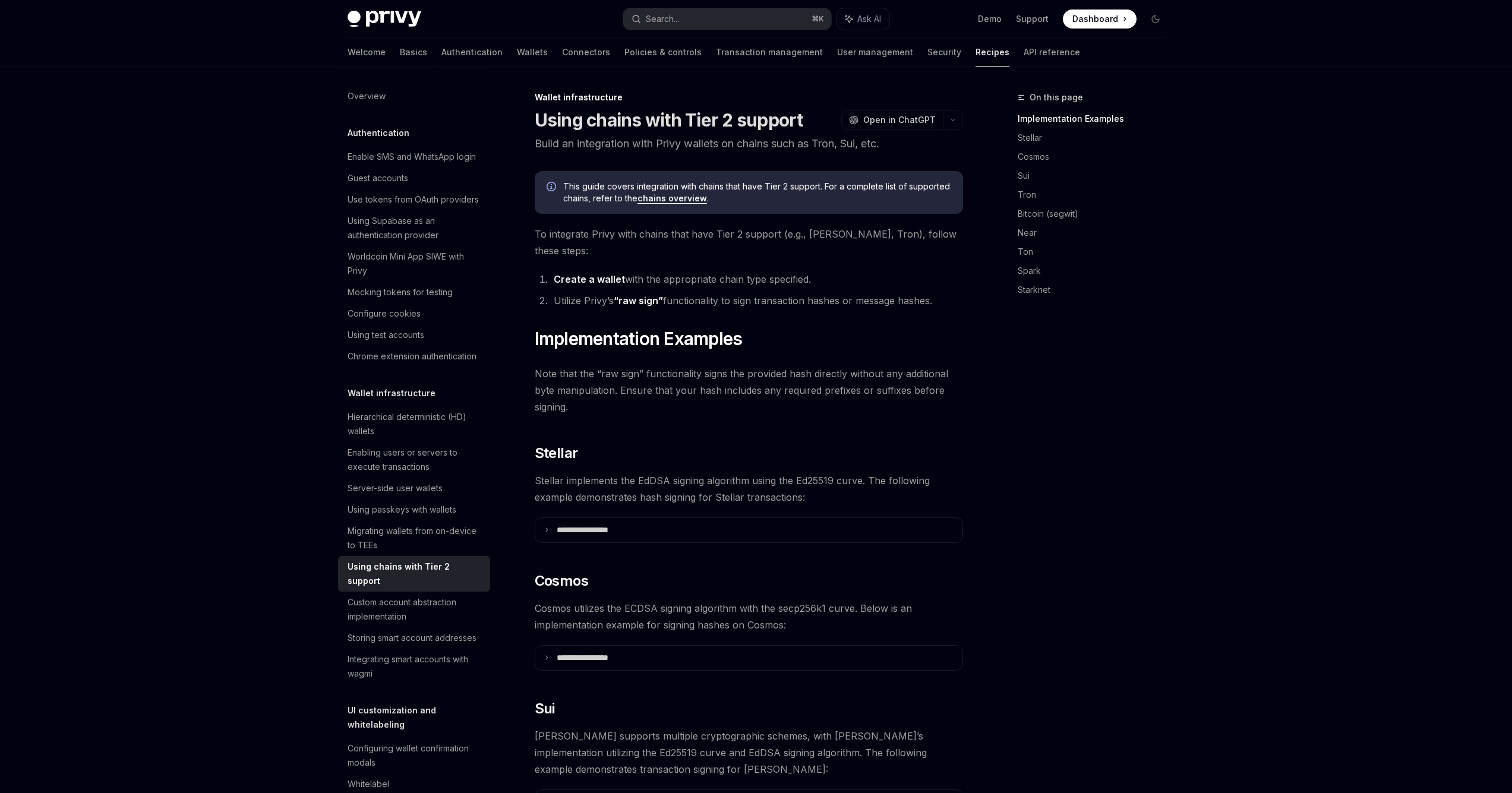
click at [598, 273] on link "Create a wallet" at bounding box center [590, 279] width 71 height 13
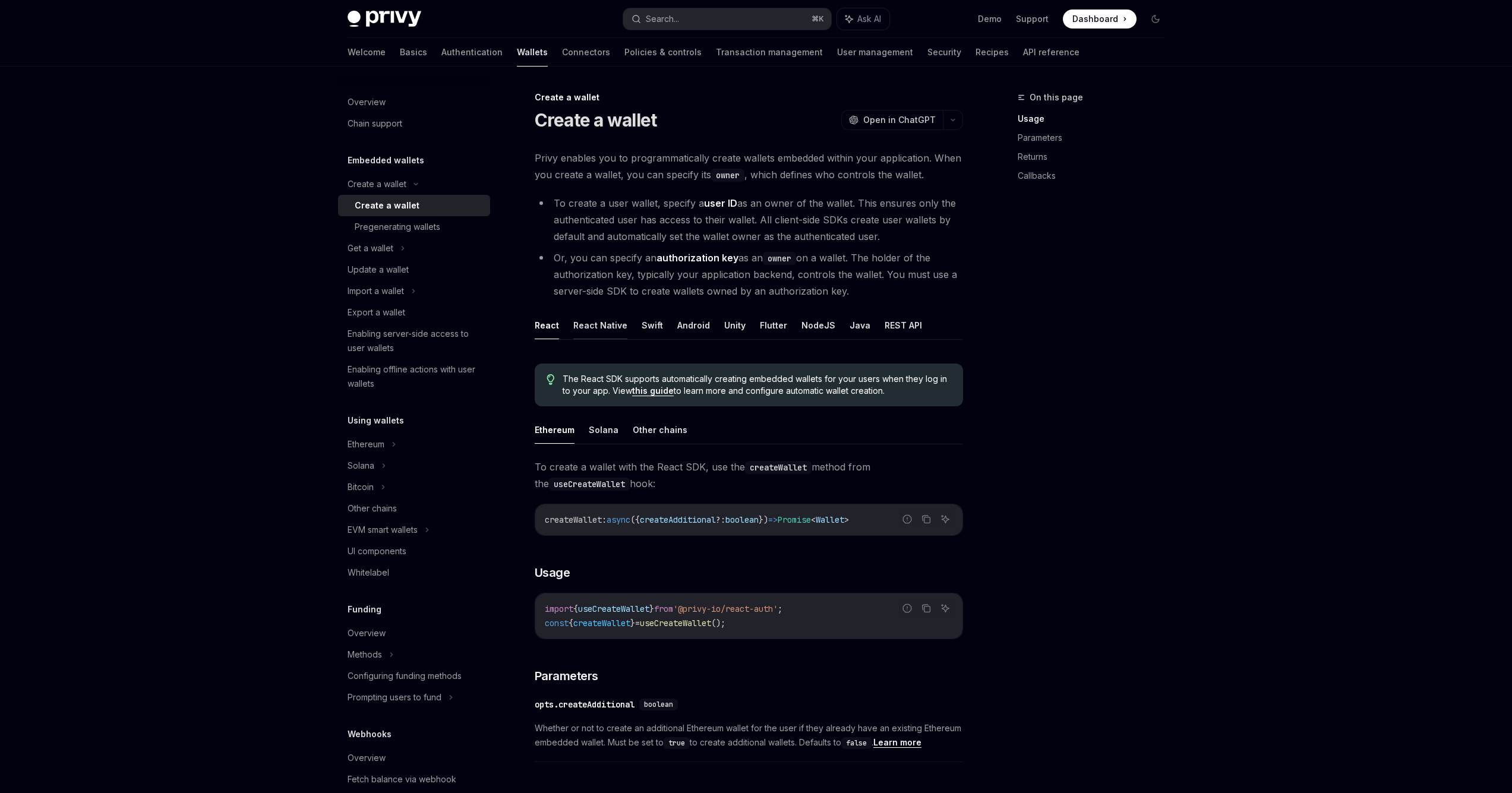
click at [599, 327] on button "React Native" at bounding box center [600, 325] width 54 height 28
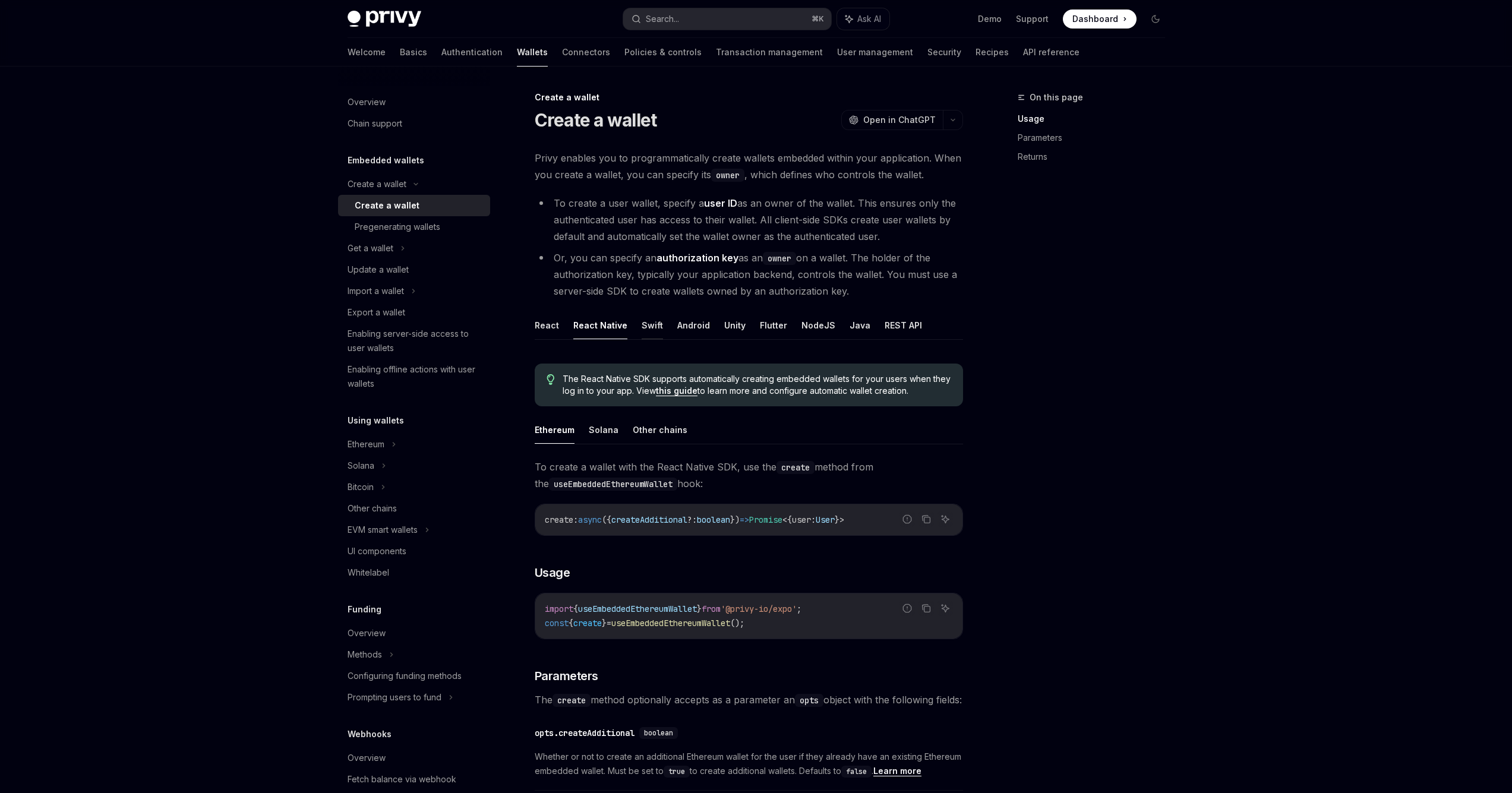
click at [642, 325] on button "Swift" at bounding box center [653, 325] width 21 height 28
type textarea "*"
